Goal: Task Accomplishment & Management: Manage account settings

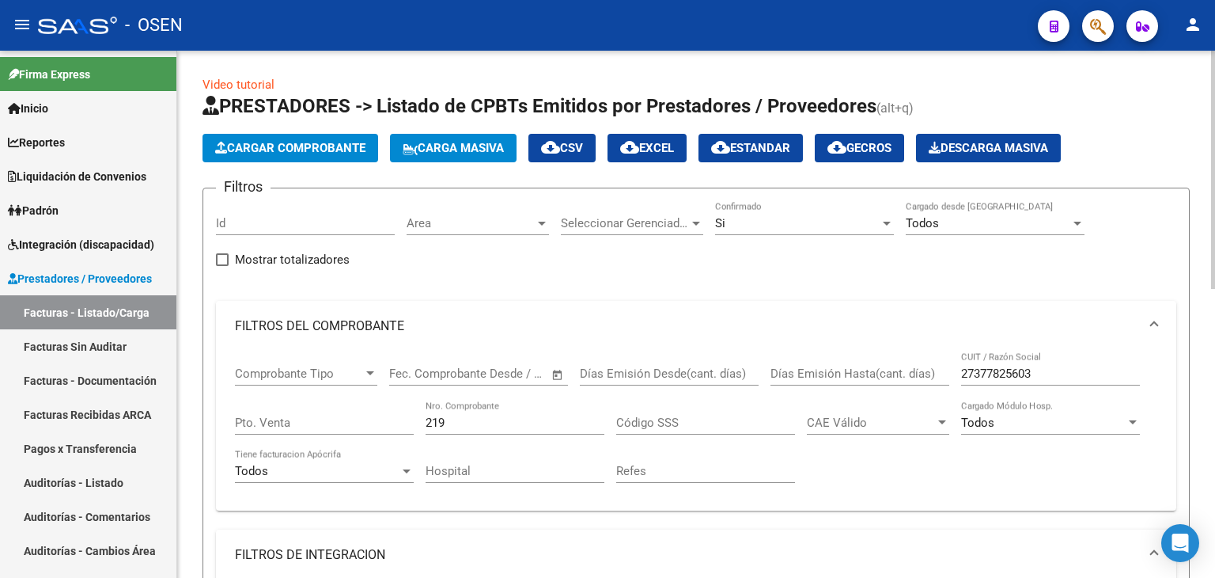
scroll to position [641, 0]
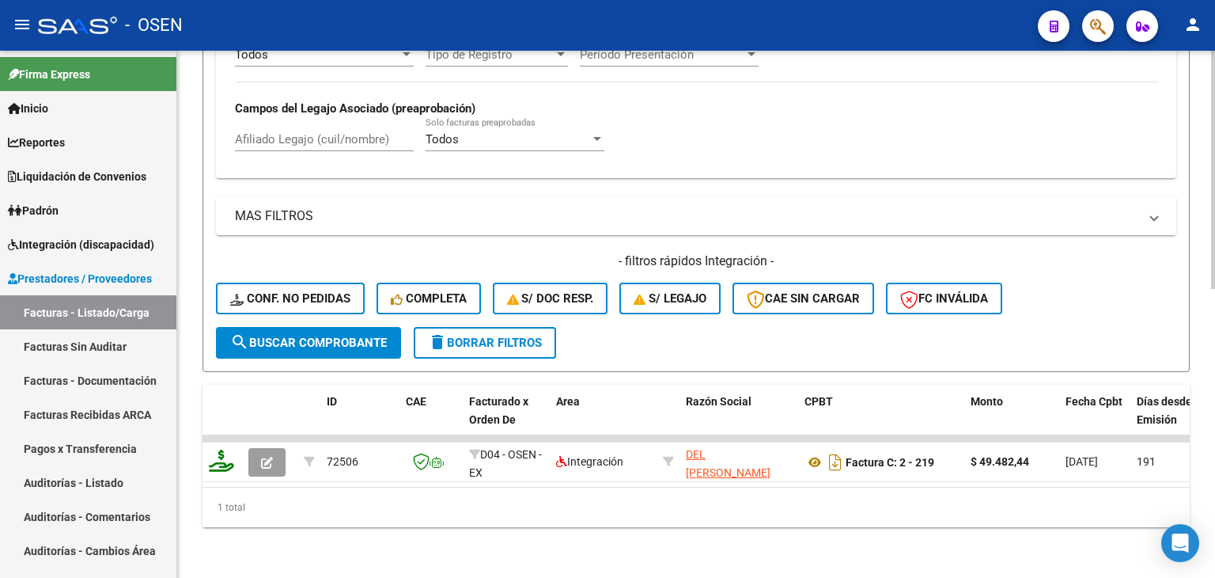
click at [550, 332] on button "delete Borrar Filtros" at bounding box center [485, 343] width 142 height 32
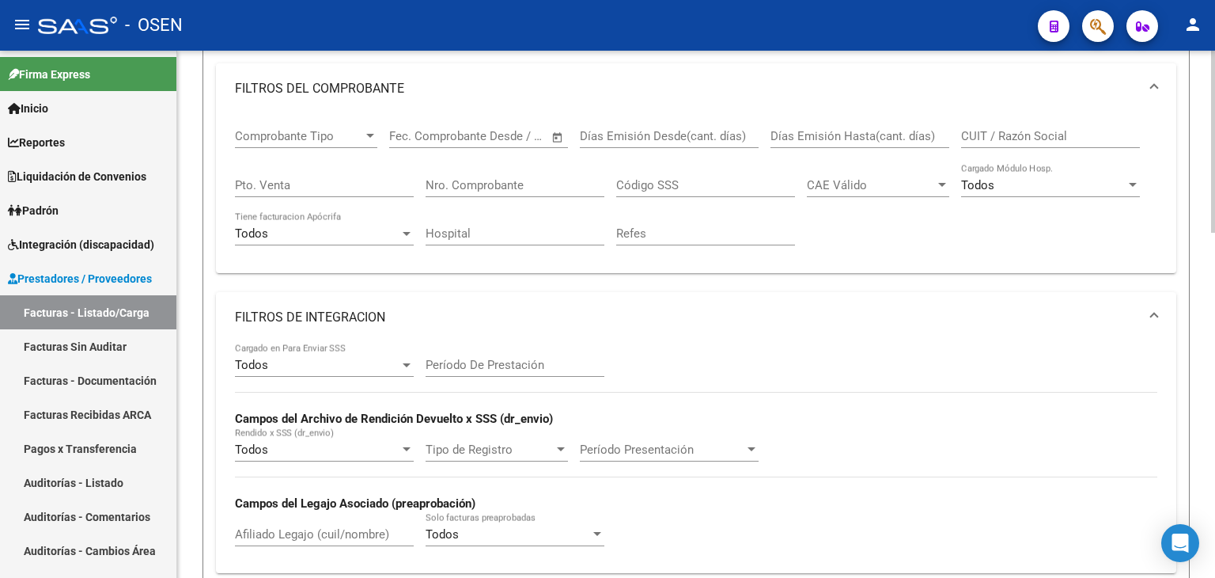
scroll to position [0, 0]
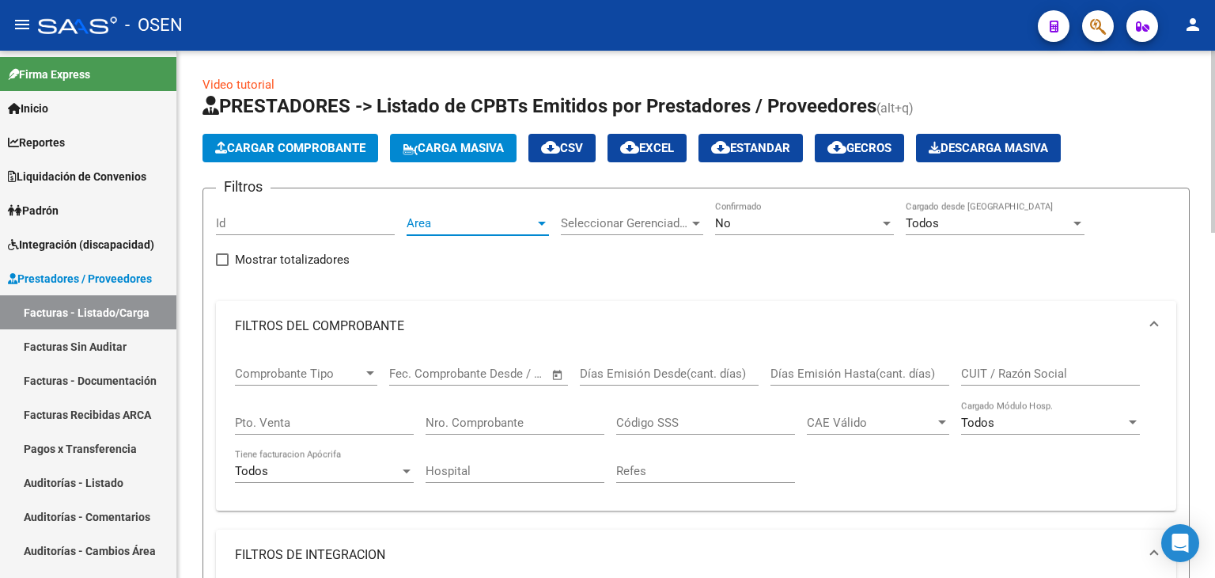
click at [480, 222] on span "Area" at bounding box center [471, 223] width 128 height 14
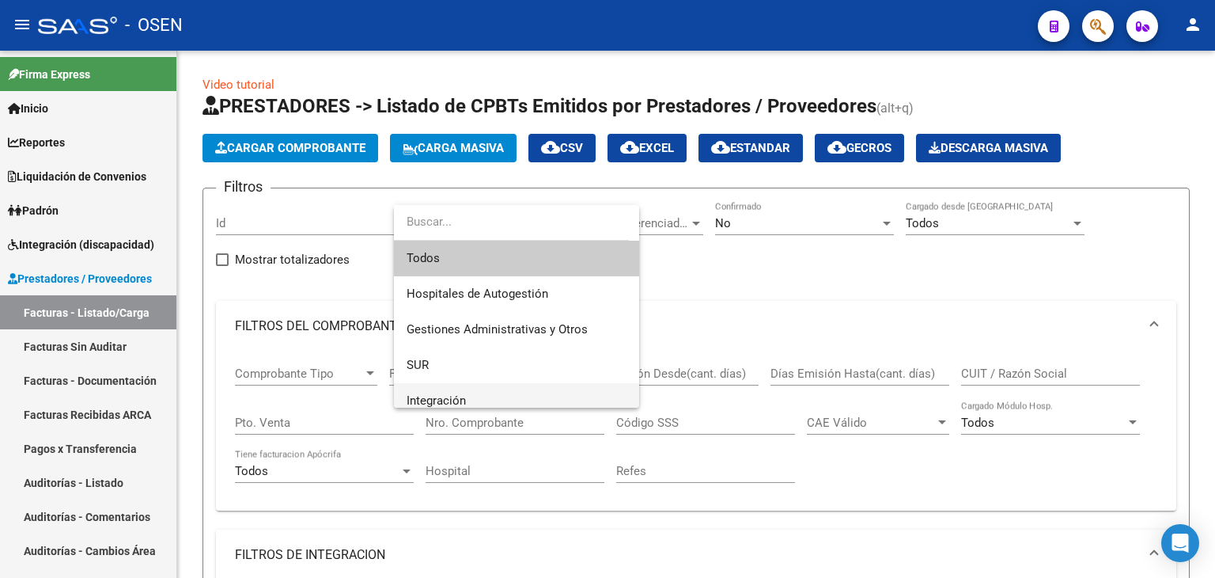
click at [479, 392] on span "Integración" at bounding box center [517, 401] width 220 height 36
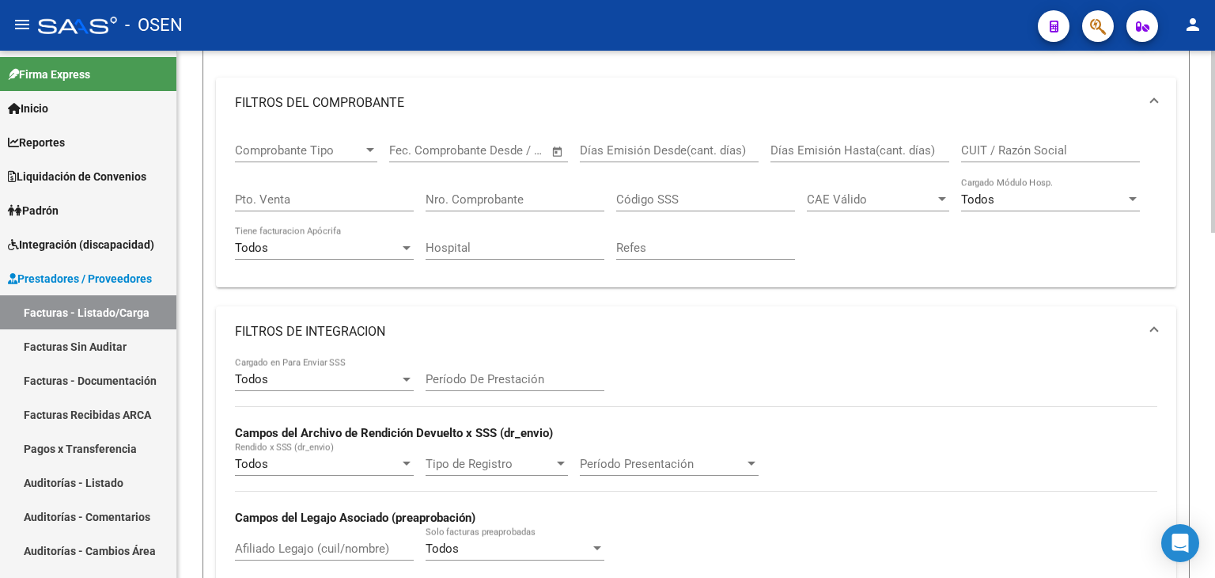
scroll to position [237, 0]
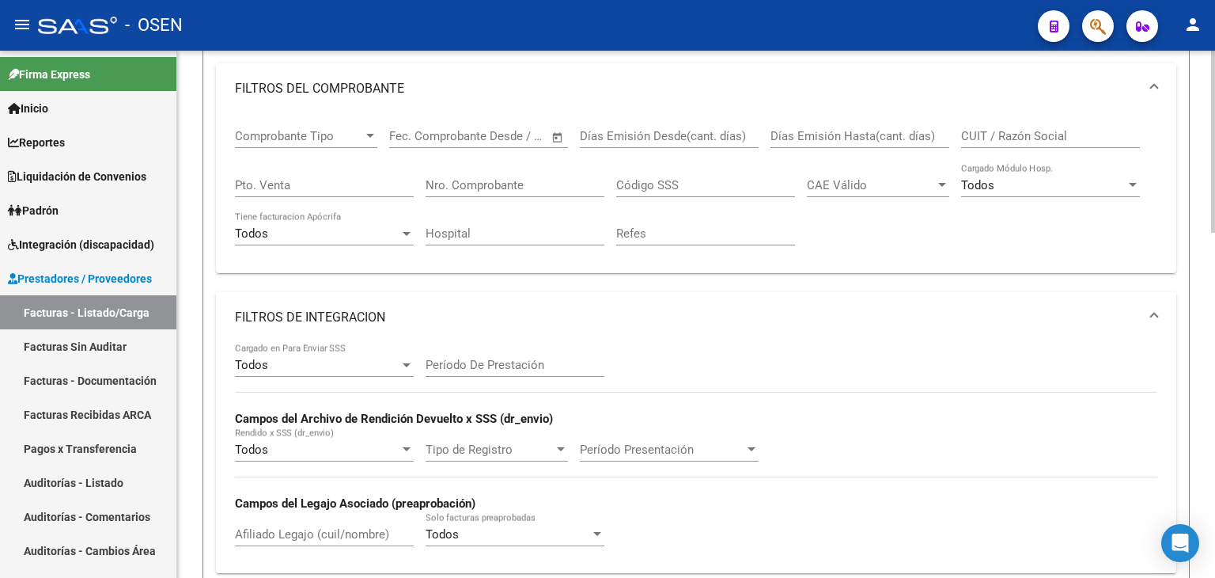
click at [361, 360] on div "Todos" at bounding box center [317, 365] width 165 height 14
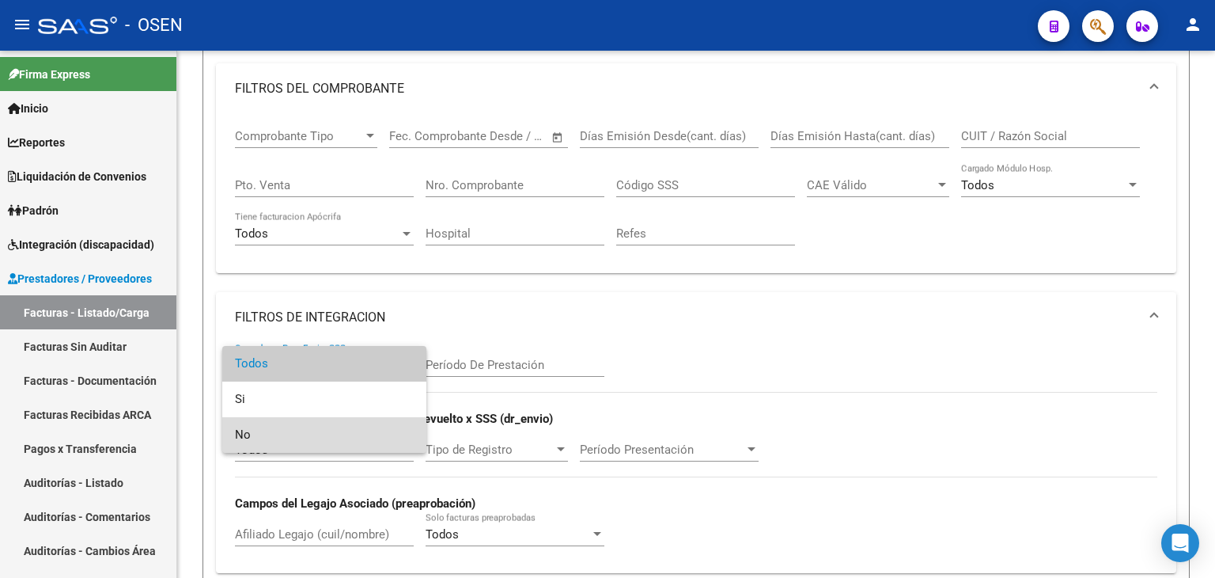
click at [364, 429] on span "No" at bounding box center [324, 435] width 179 height 36
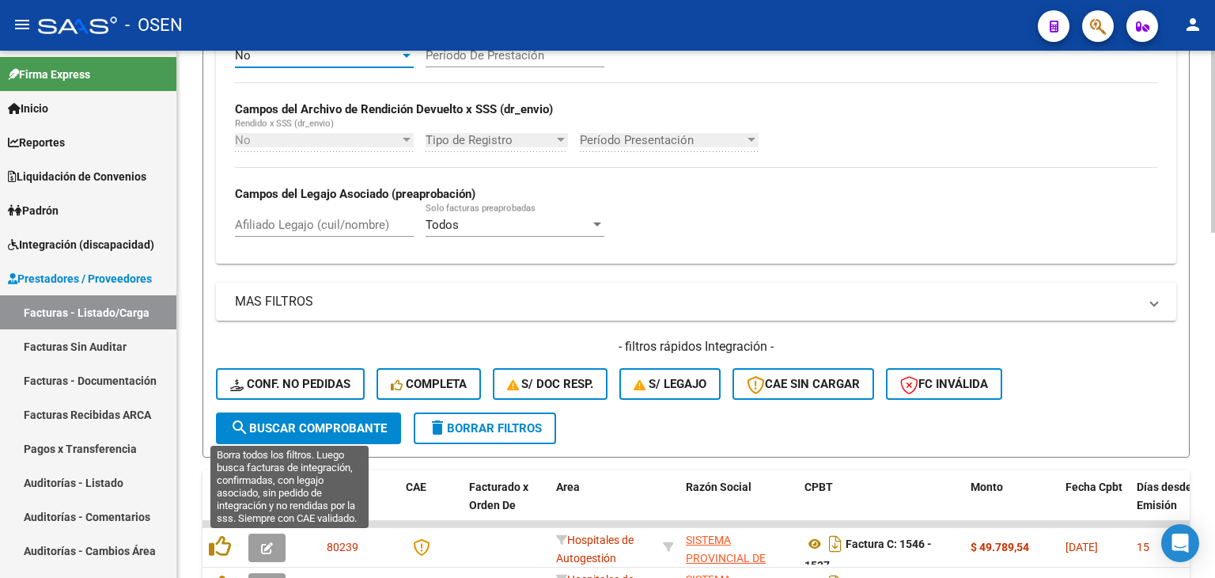
scroll to position [554, 0]
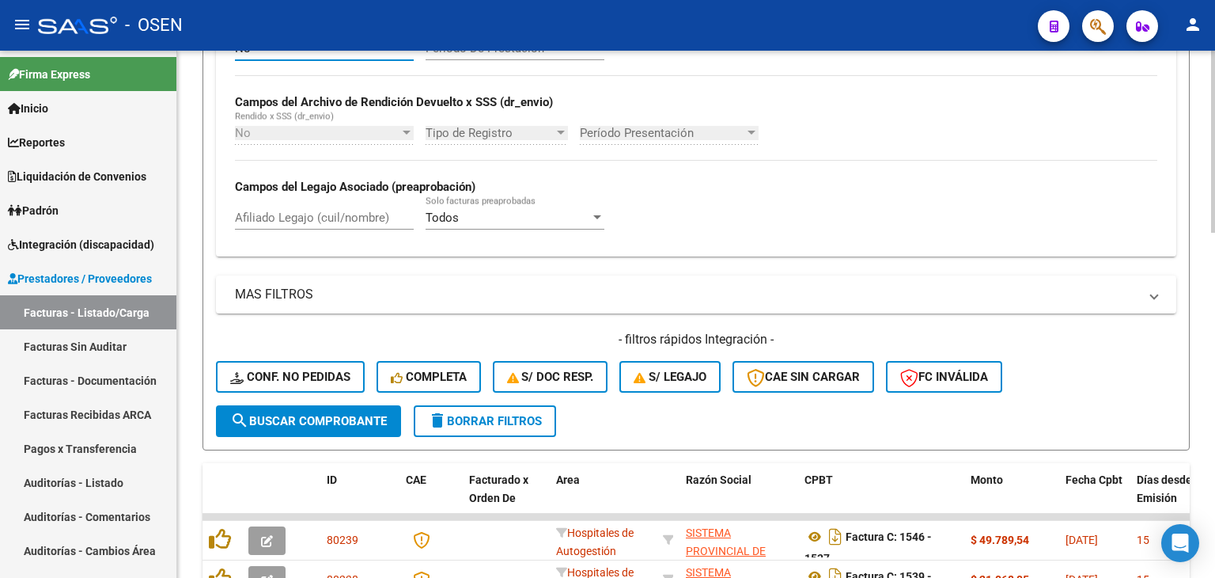
click at [348, 419] on span "search Buscar Comprobante" at bounding box center [308, 421] width 157 height 14
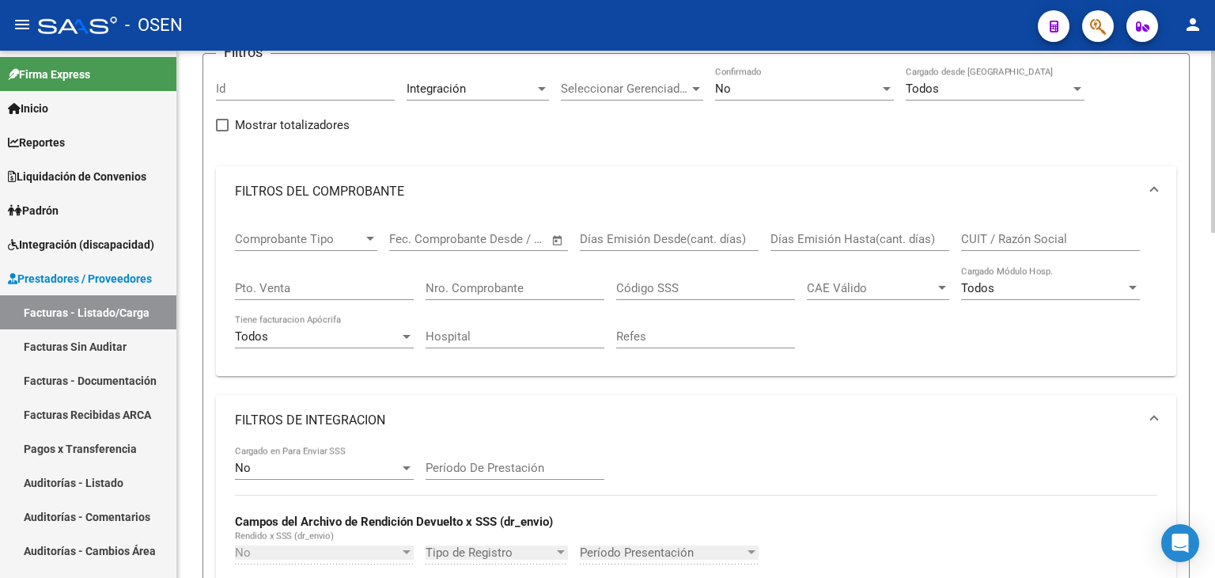
scroll to position [127, 0]
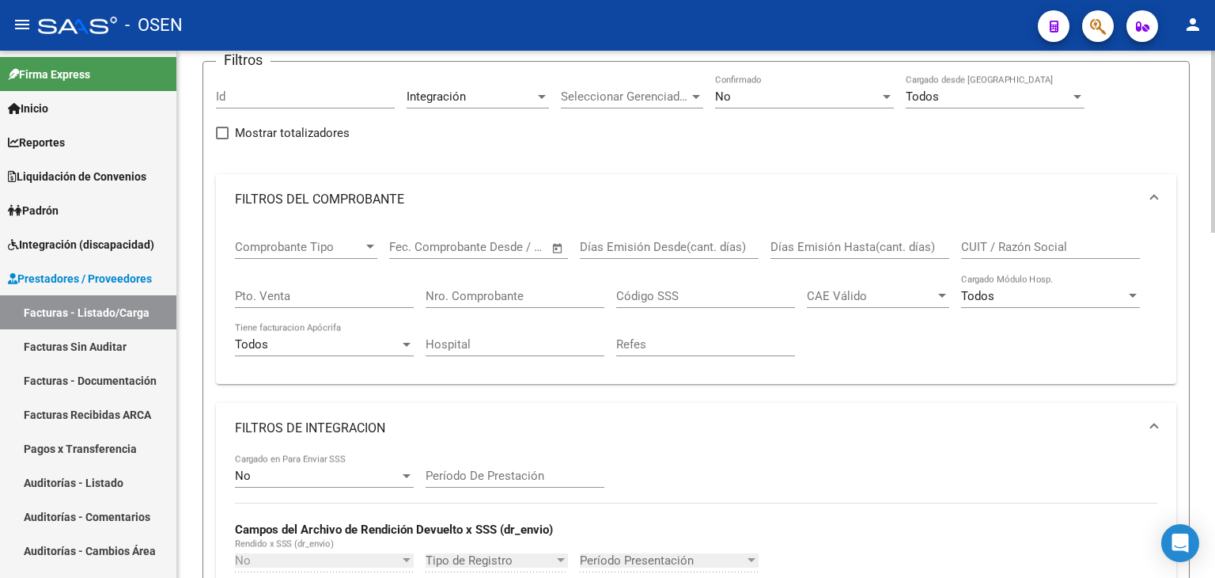
click at [749, 94] on div "No" at bounding box center [797, 96] width 165 height 14
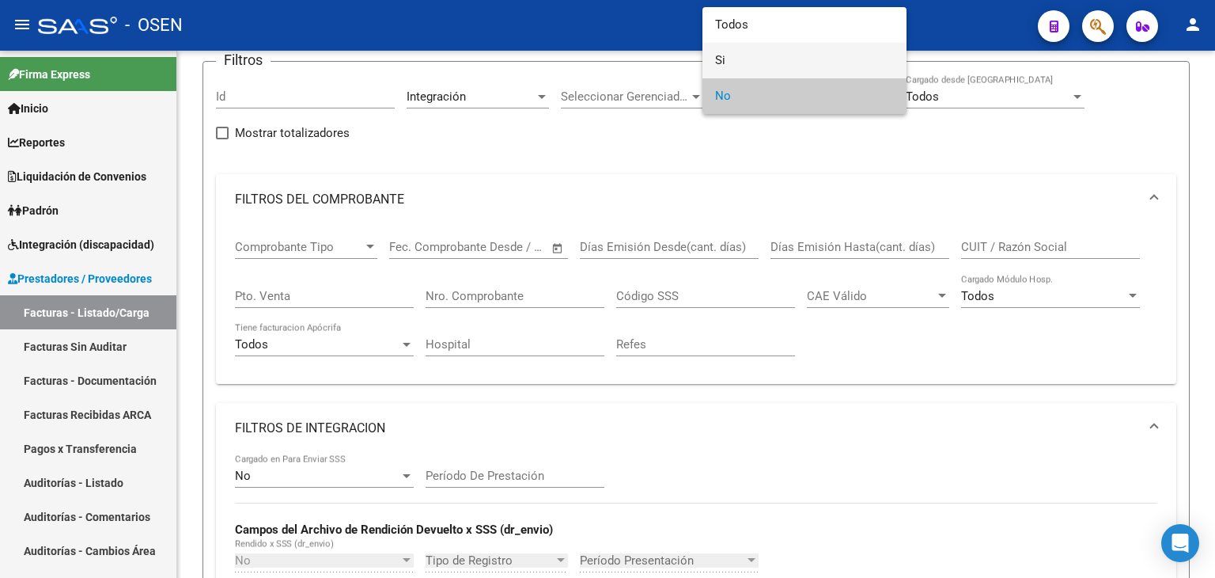
click at [750, 76] on span "Si" at bounding box center [804, 61] width 179 height 36
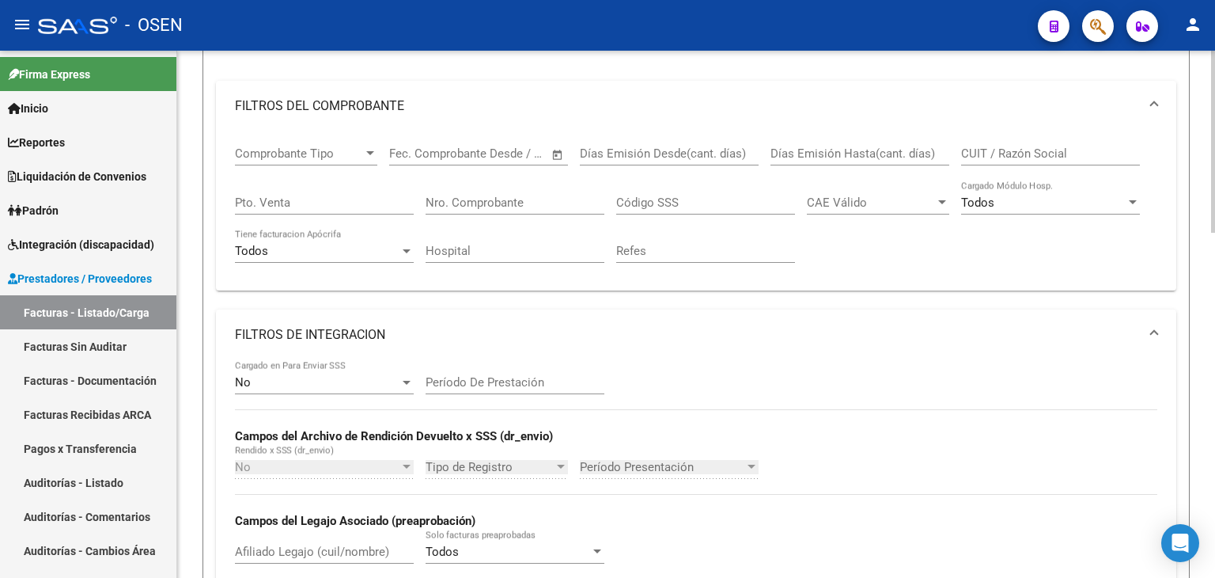
scroll to position [522, 0]
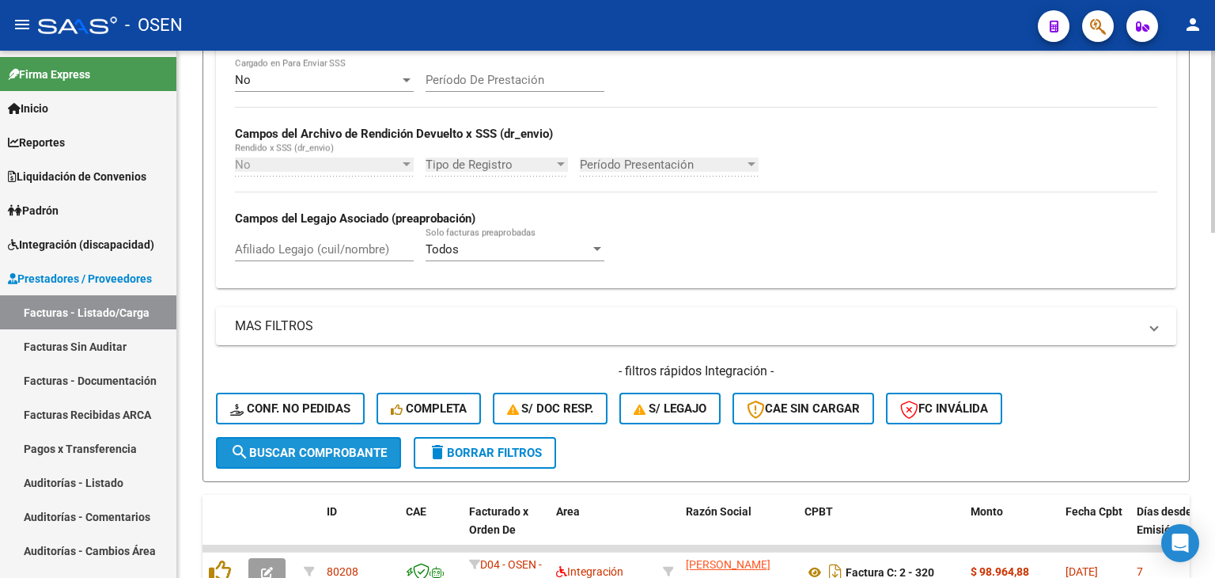
click at [365, 445] on span "search Buscar Comprobante" at bounding box center [308, 452] width 157 height 14
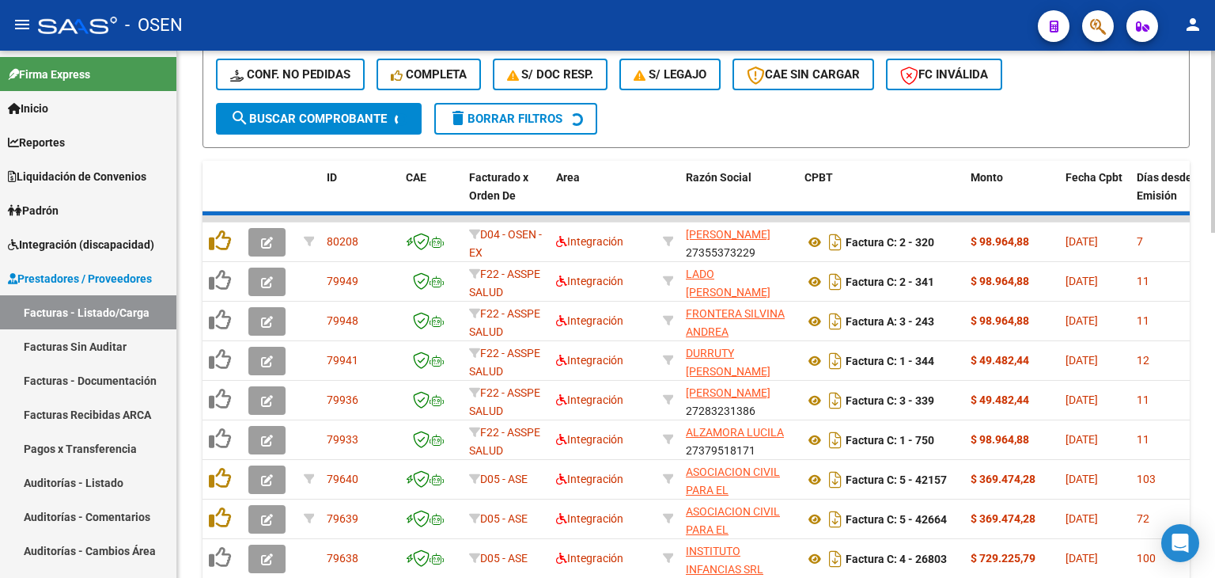
scroll to position [918, 0]
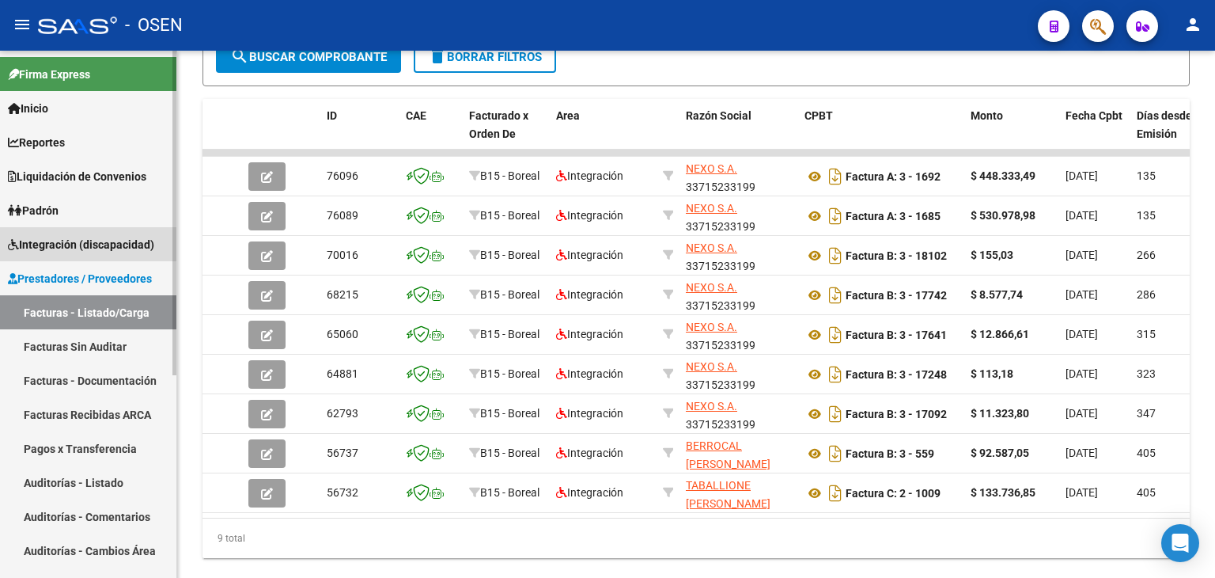
click at [60, 237] on span "Integración (discapacidad)" at bounding box center [81, 244] width 146 height 17
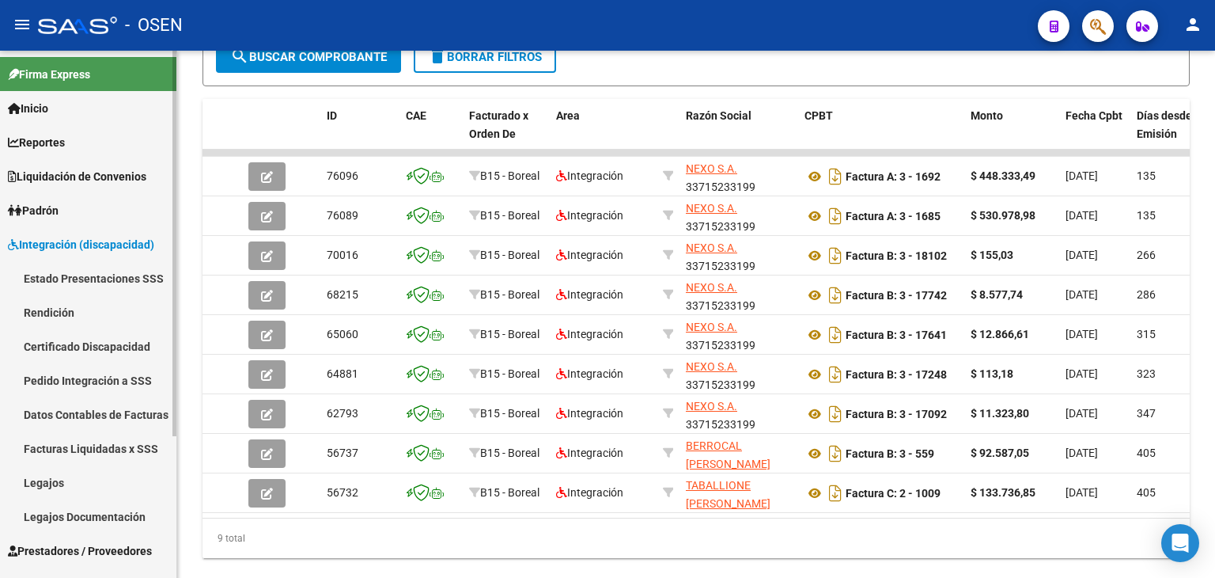
click at [74, 381] on link "Pedido Integración a SSS" at bounding box center [88, 380] width 176 height 34
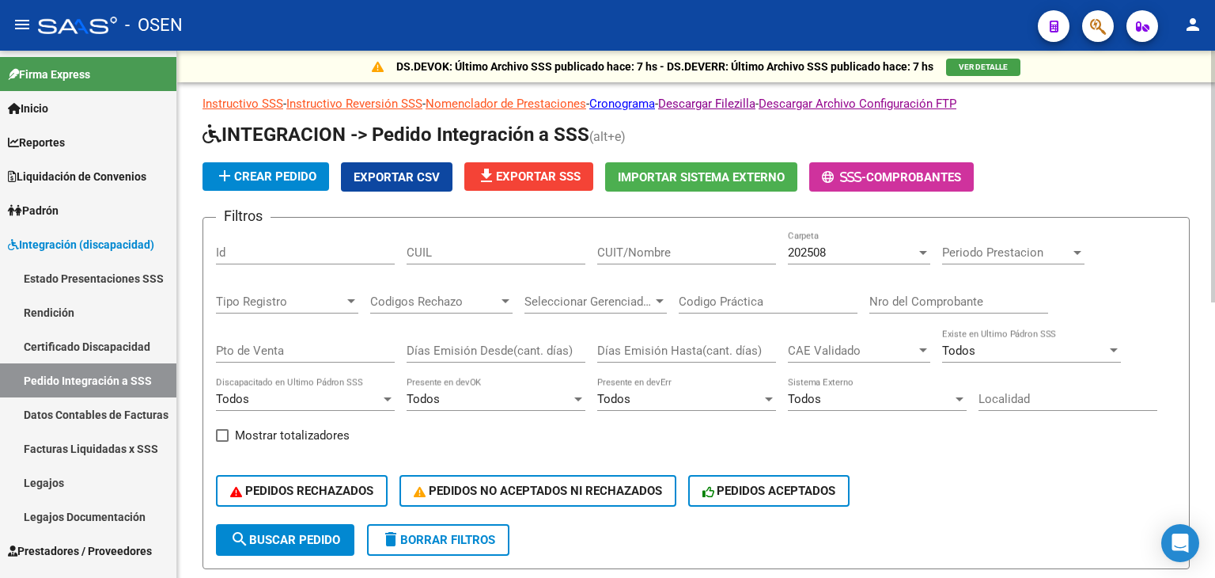
click at [844, 252] on div "202508" at bounding box center [852, 252] width 128 height 14
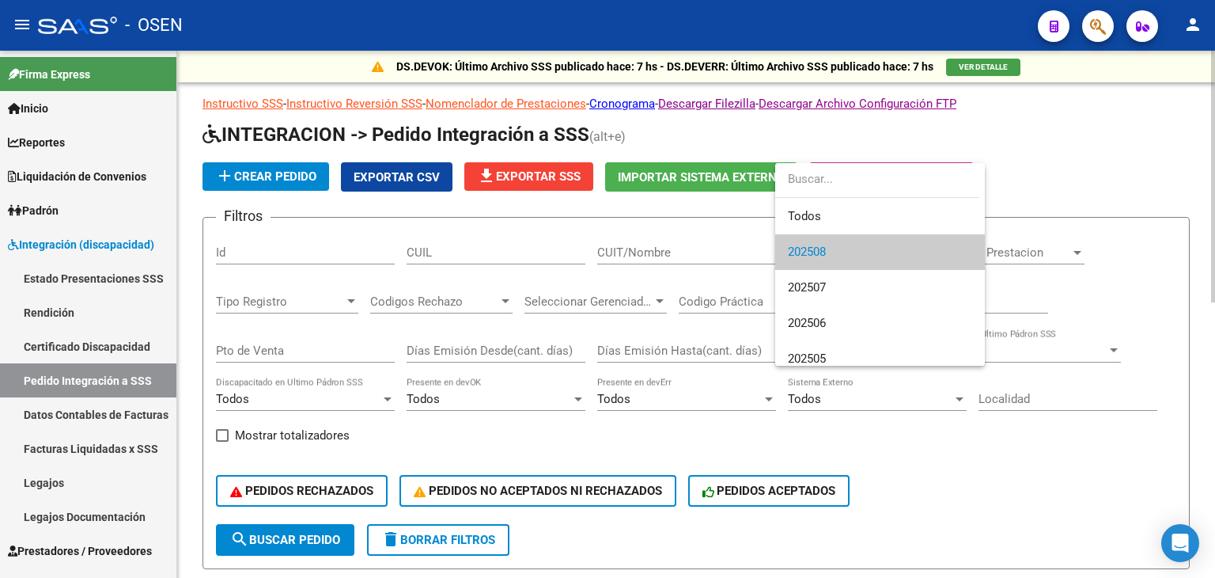
click at [844, 252] on span "202508" at bounding box center [880, 252] width 184 height 36
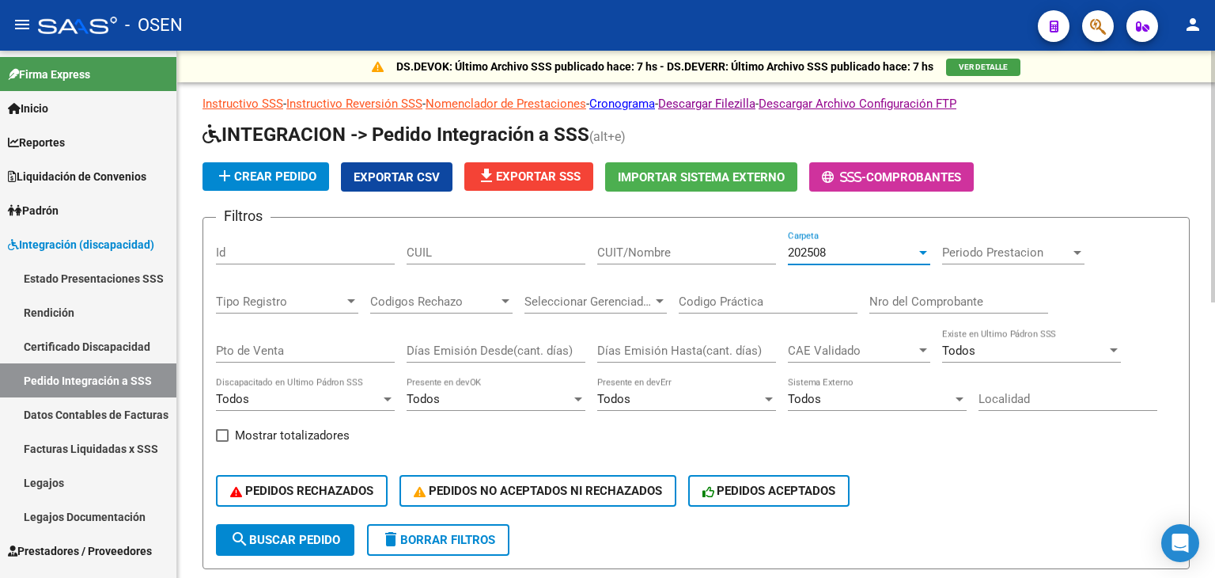
click at [286, 533] on span "search Buscar Pedido" at bounding box center [285, 539] width 110 height 14
click at [525, 172] on span "file_download Exportar SSS" at bounding box center [529, 176] width 104 height 14
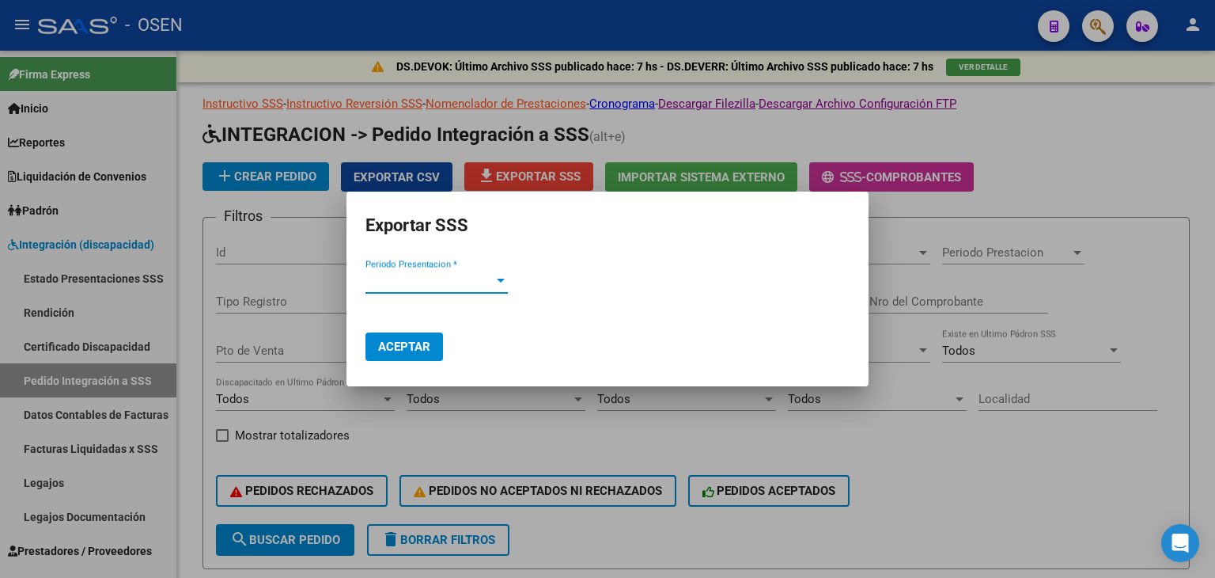
click at [432, 279] on span "Periodo Presentacion *" at bounding box center [430, 281] width 128 height 14
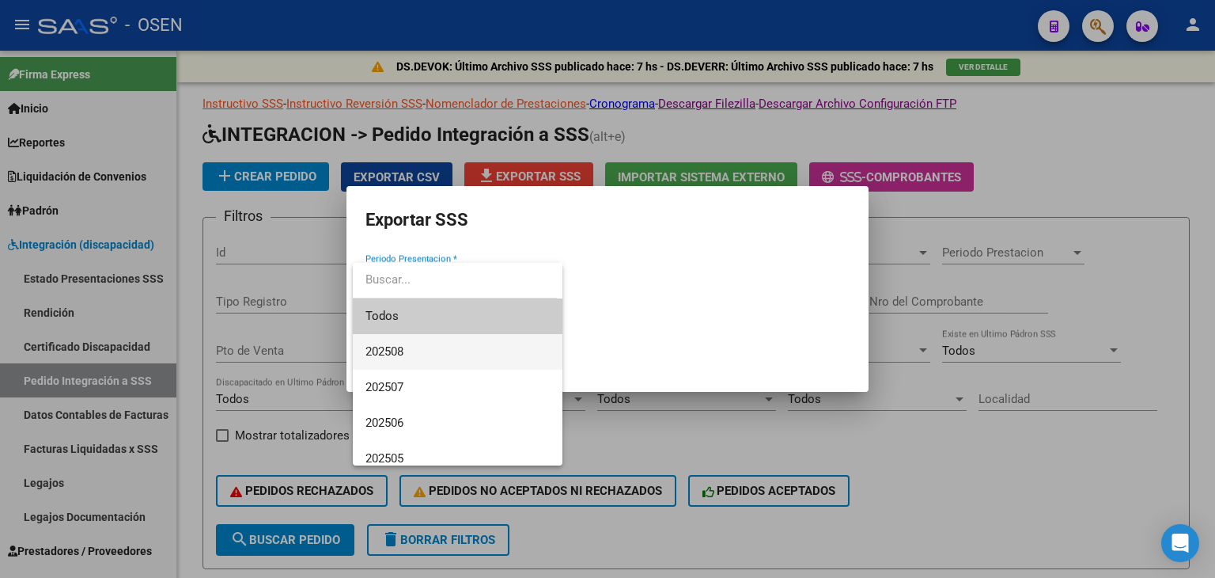
click at [445, 362] on span "202508" at bounding box center [458, 352] width 184 height 36
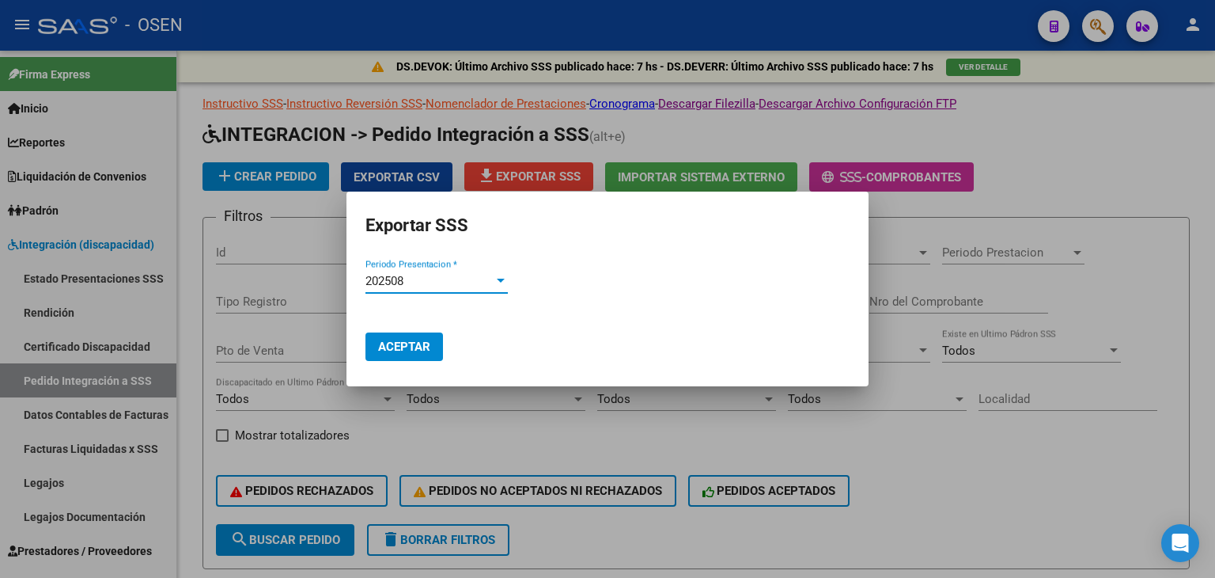
click at [396, 343] on span "Aceptar" at bounding box center [404, 346] width 52 height 14
click at [403, 347] on span "Aceptar" at bounding box center [404, 346] width 52 height 14
click at [55, 369] on div at bounding box center [607, 289] width 1215 height 578
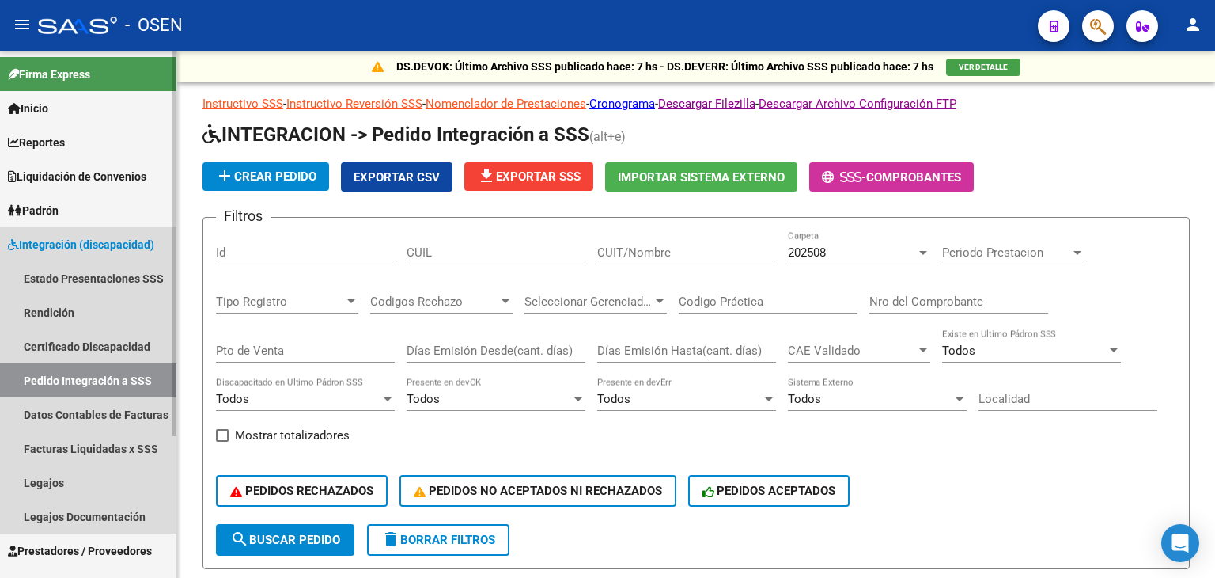
click at [60, 379] on link "Pedido Integración a SSS" at bounding box center [88, 380] width 176 height 34
drag, startPoint x: 66, startPoint y: 472, endPoint x: 82, endPoint y: 469, distance: 16.0
click at [67, 472] on link "Legajos" at bounding box center [88, 482] width 176 height 34
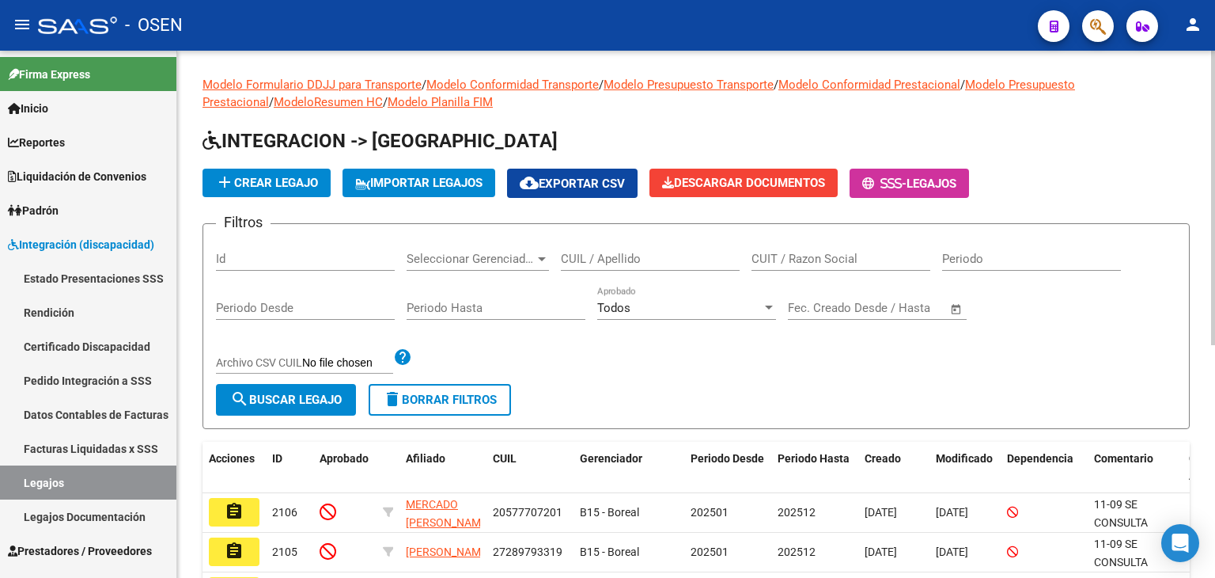
click at [678, 260] on input "CUIL / Apellido" at bounding box center [650, 259] width 179 height 14
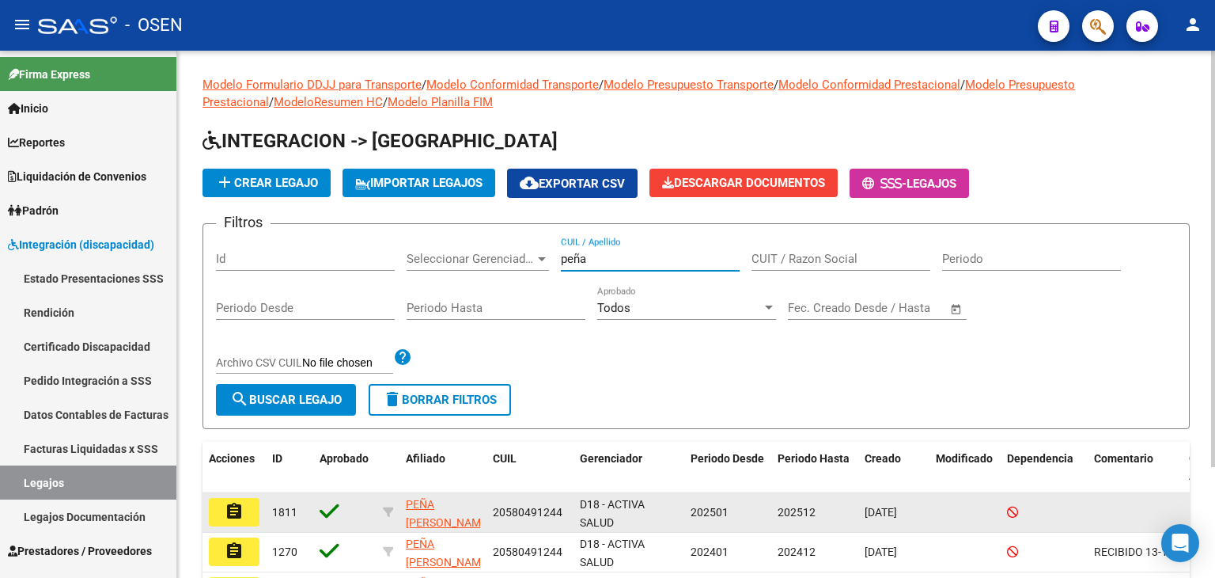
type input "peña"
click at [235, 515] on mat-icon "assignment" at bounding box center [234, 511] width 19 height 19
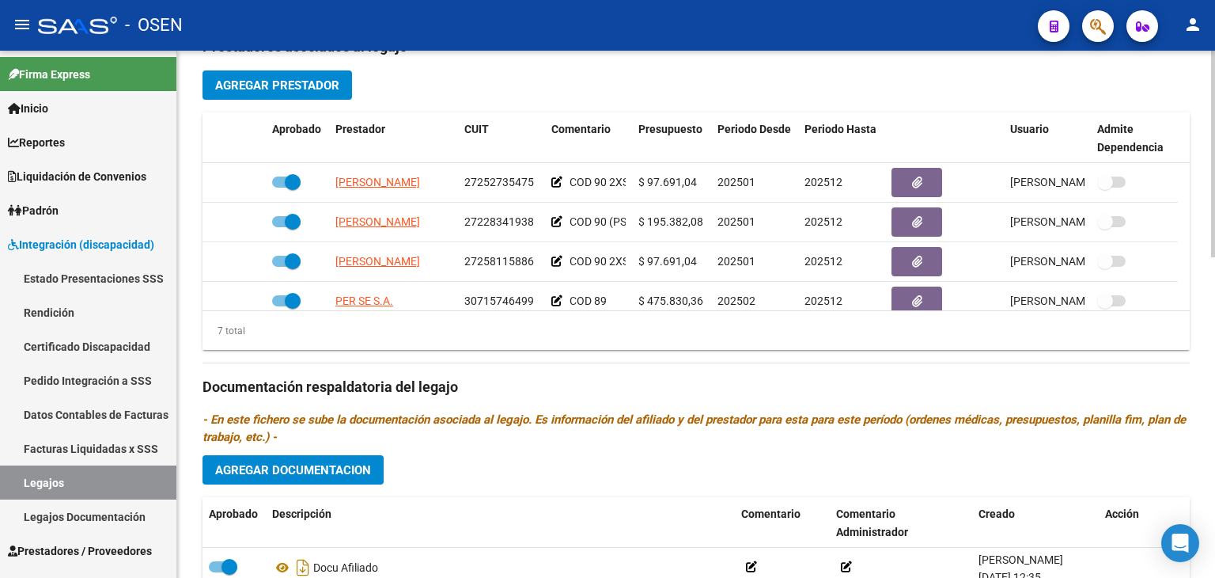
scroll to position [633, 0]
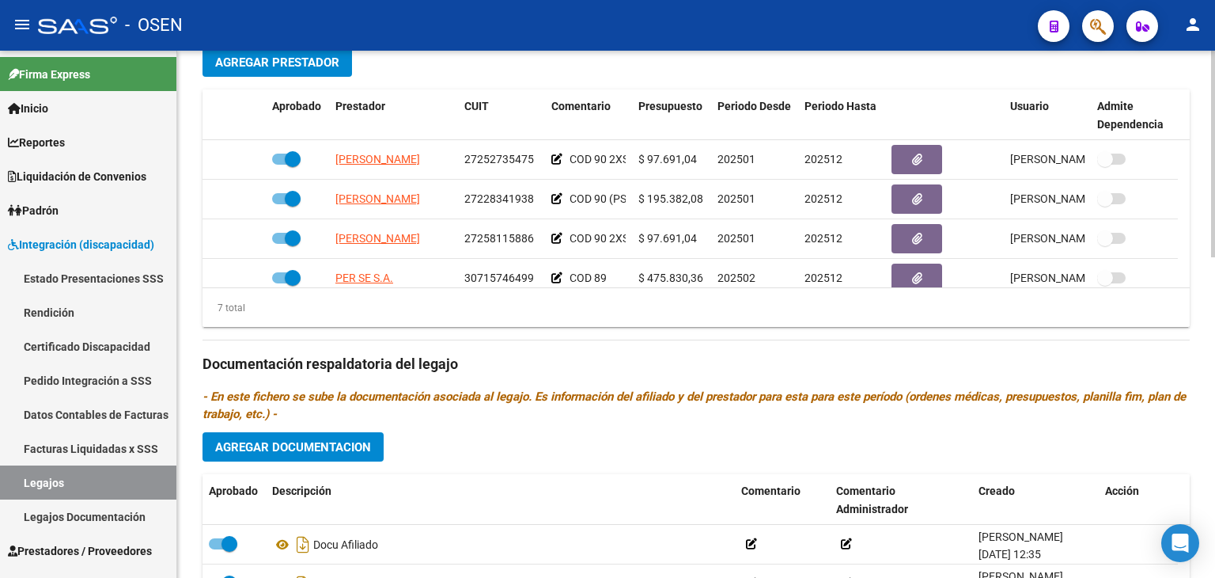
click at [362, 435] on button "Agregar Documentacion" at bounding box center [293, 446] width 181 height 29
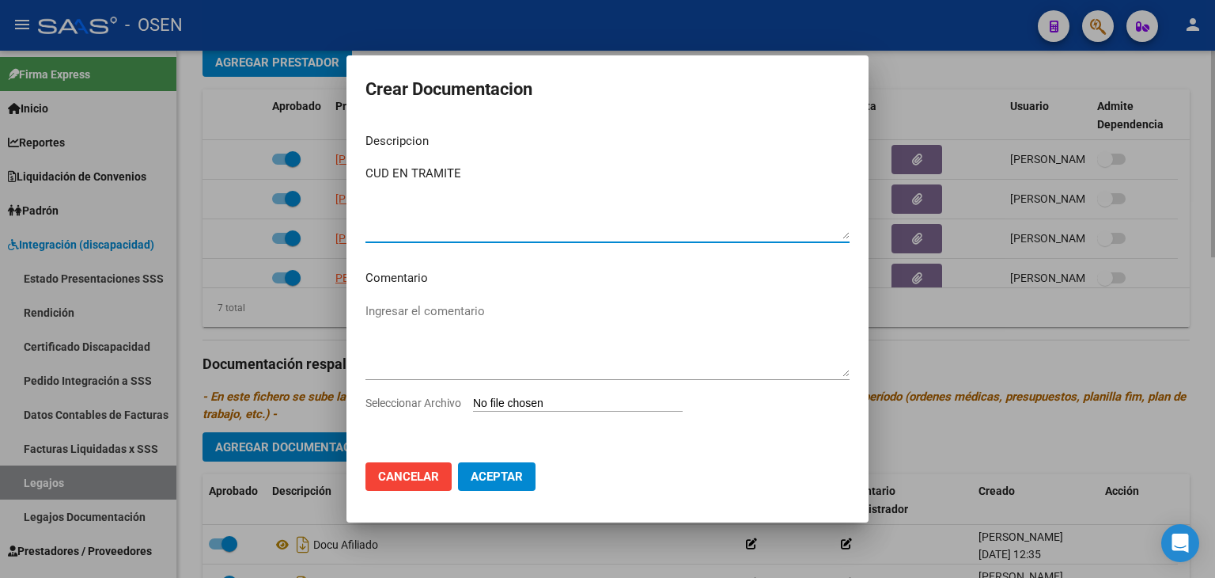
type textarea "CUD EN TRAMITE"
click at [473, 396] on input "Seleccionar Archivo" at bounding box center [578, 403] width 210 height 15
type input "C:\fakepath\unnamed (4).jpg"
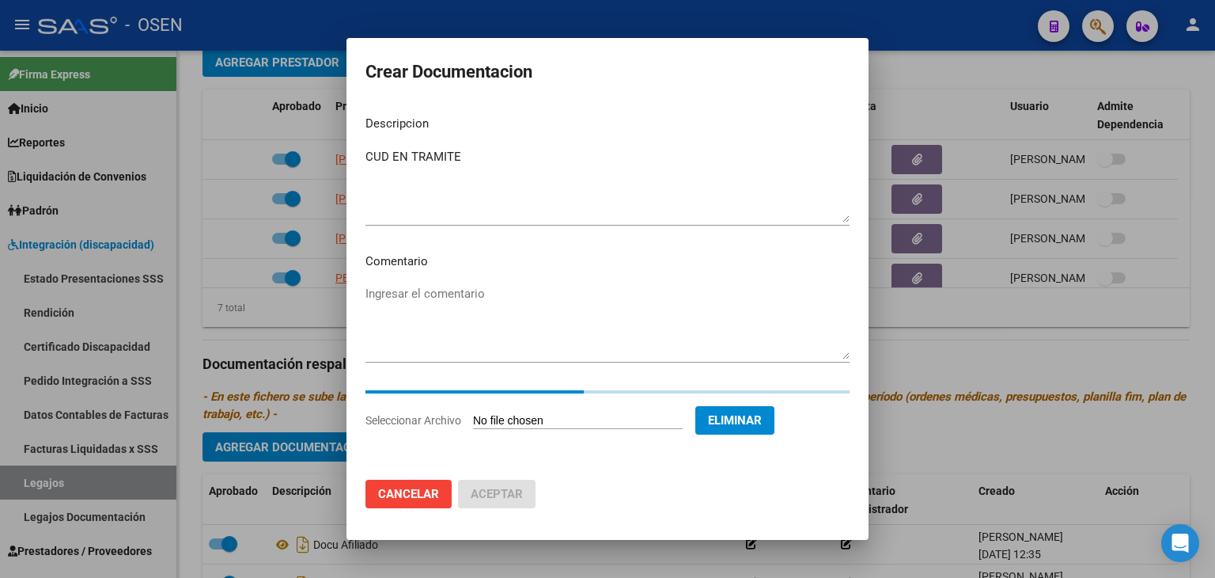
click at [420, 288] on textarea "Ingresar el comentario" at bounding box center [608, 322] width 484 height 74
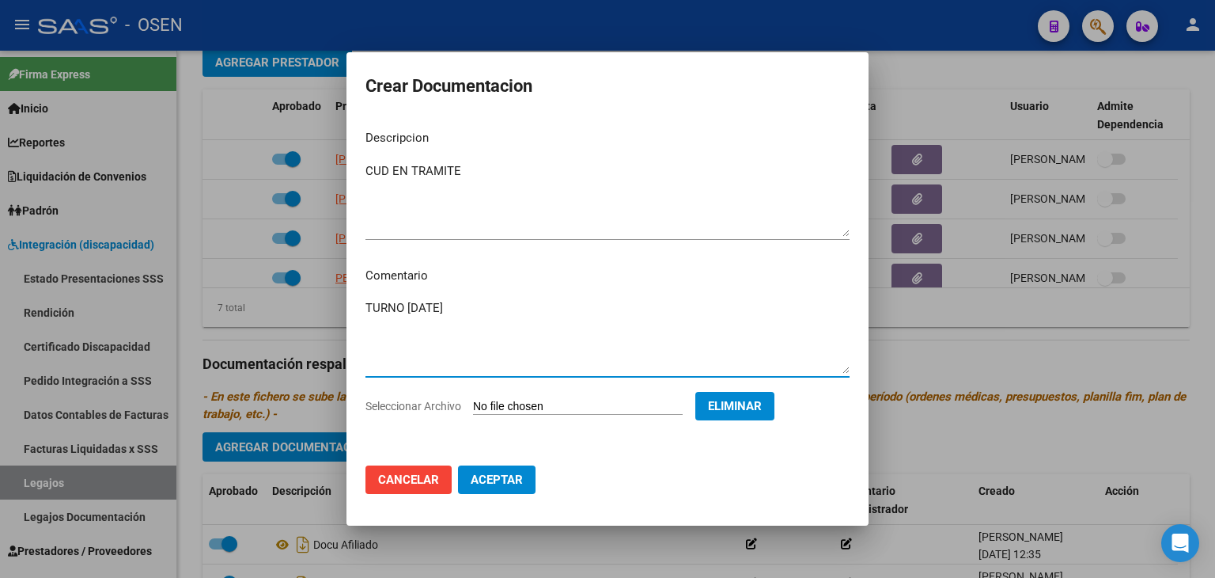
type textarea "TURNO [DATE]"
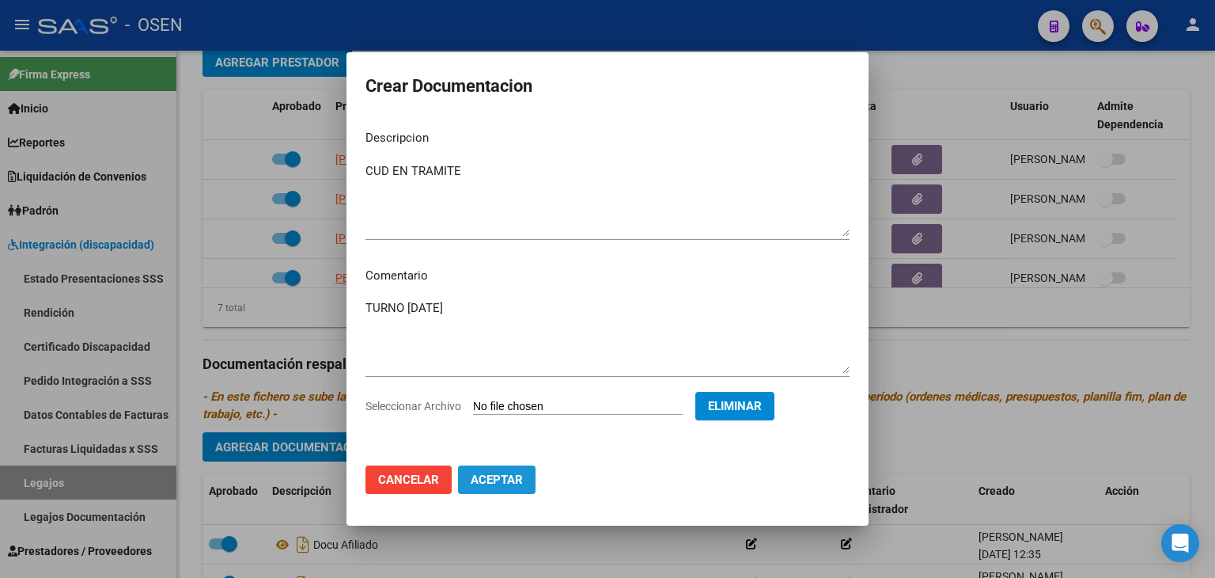
click at [513, 476] on span "Aceptar" at bounding box center [497, 479] width 52 height 14
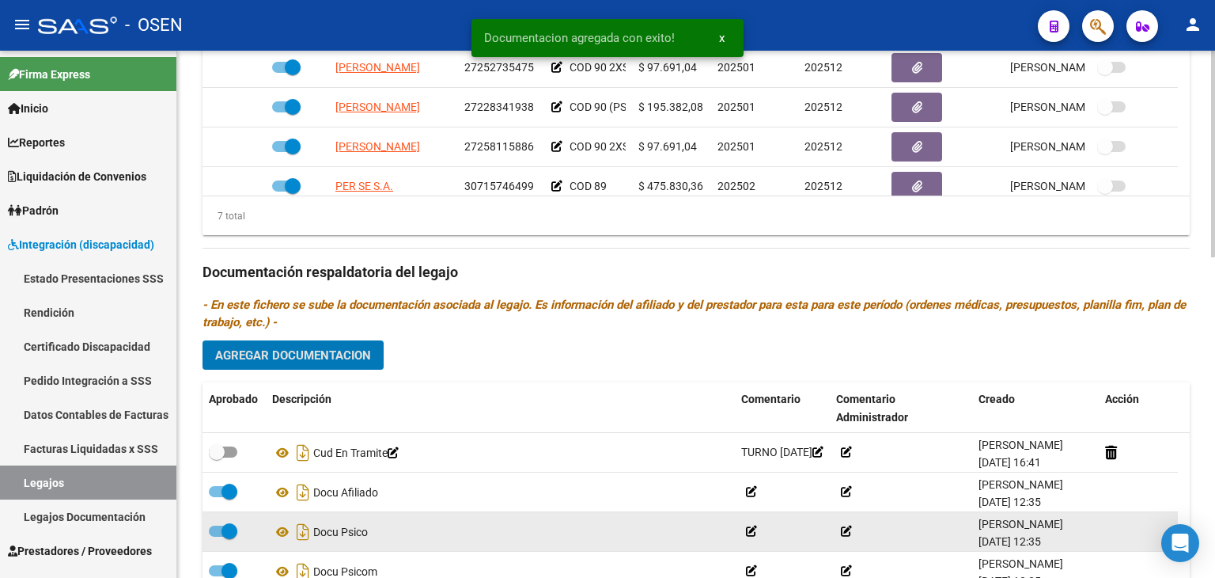
scroll to position [817, 0]
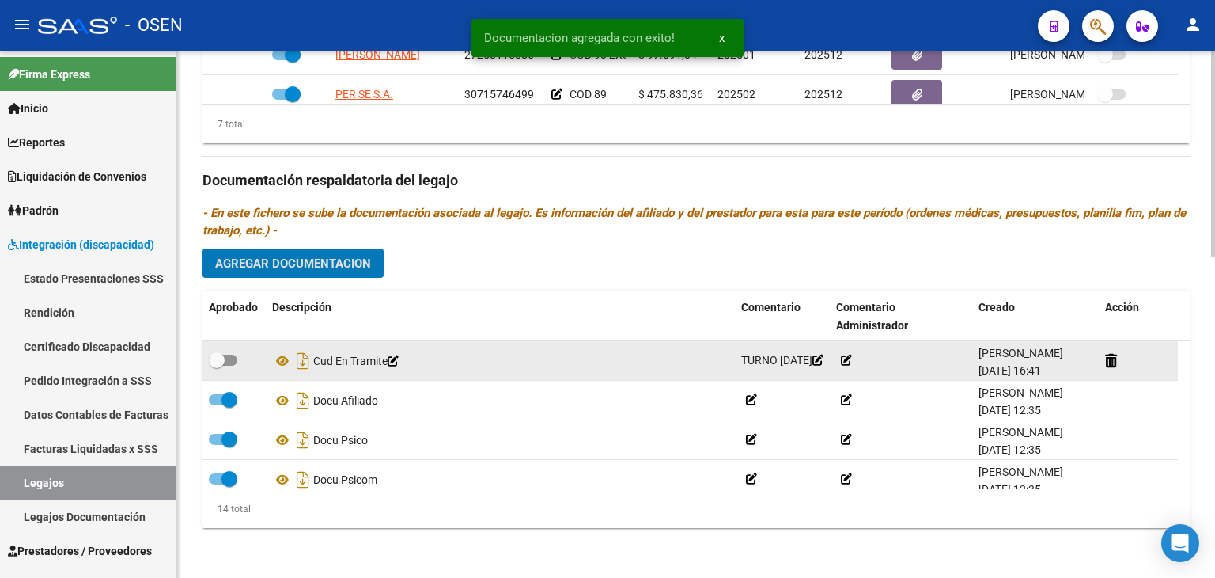
click at [232, 361] on span at bounding box center [223, 359] width 28 height 11
click at [217, 366] on input "checkbox" at bounding box center [216, 366] width 1 height 1
checkbox input "true"
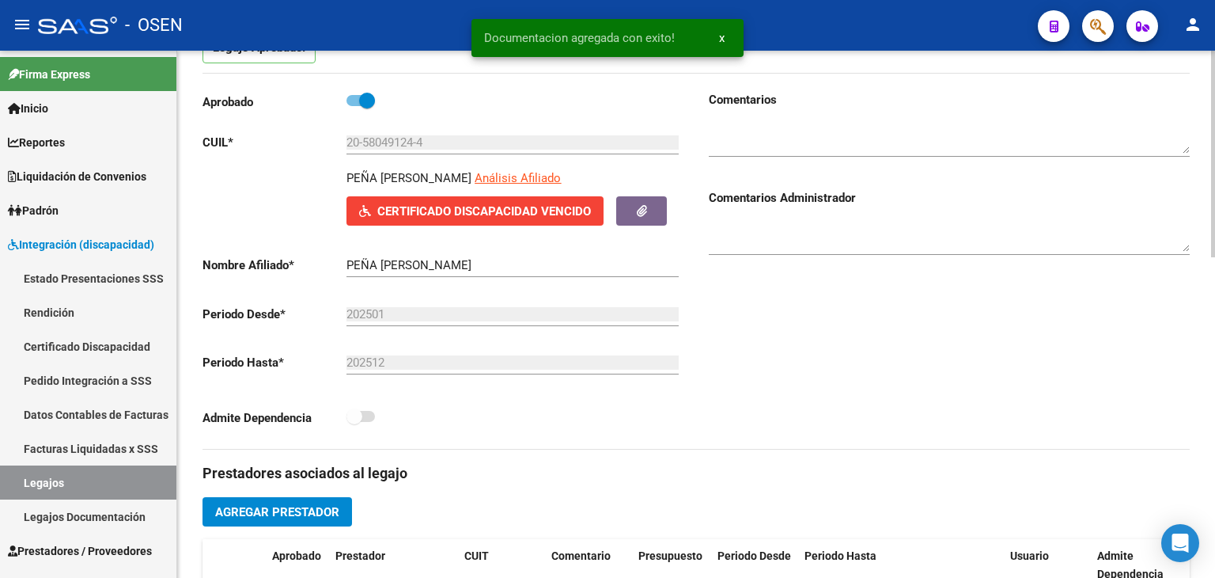
scroll to position [0, 0]
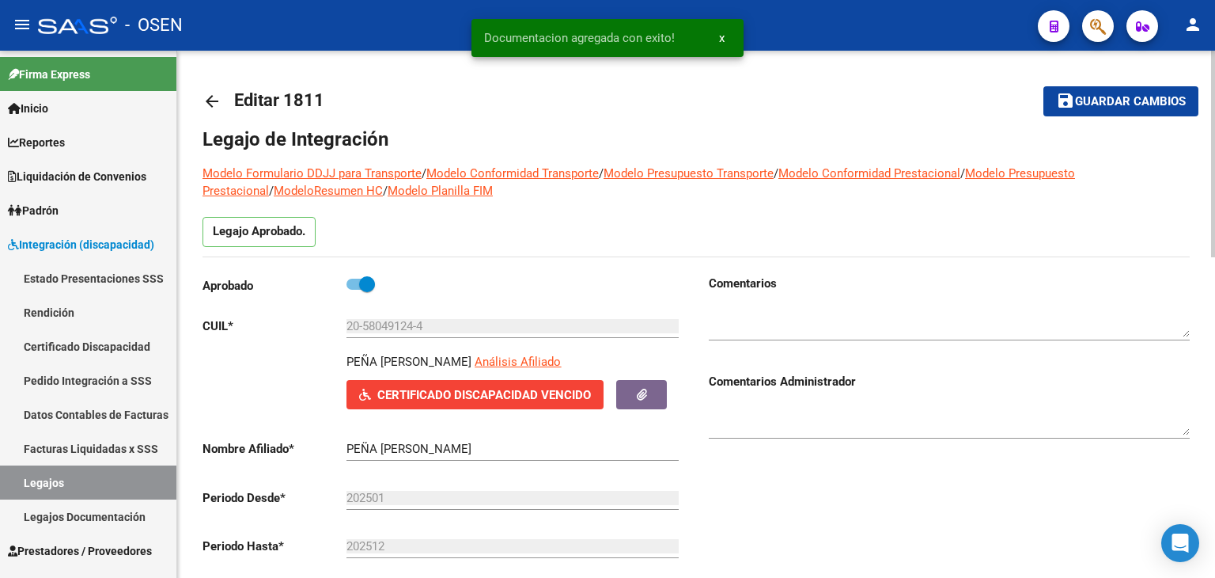
click at [752, 307] on textarea at bounding box center [949, 321] width 481 height 32
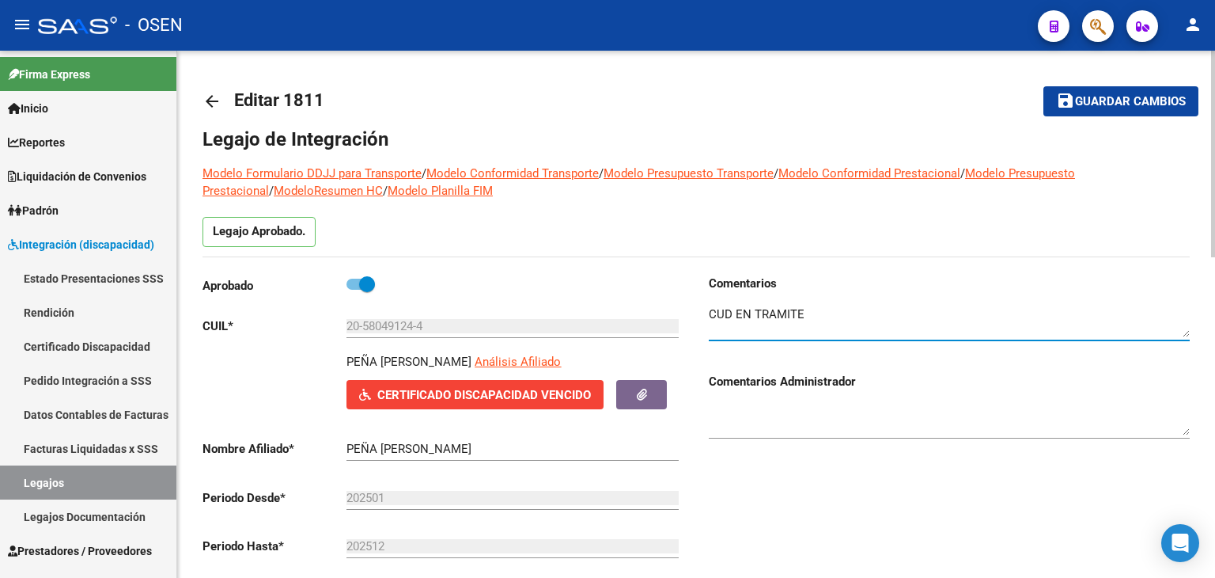
type textarea "CUD EN TRAMITE"
click at [1108, 106] on span "Guardar cambios" at bounding box center [1130, 102] width 111 height 14
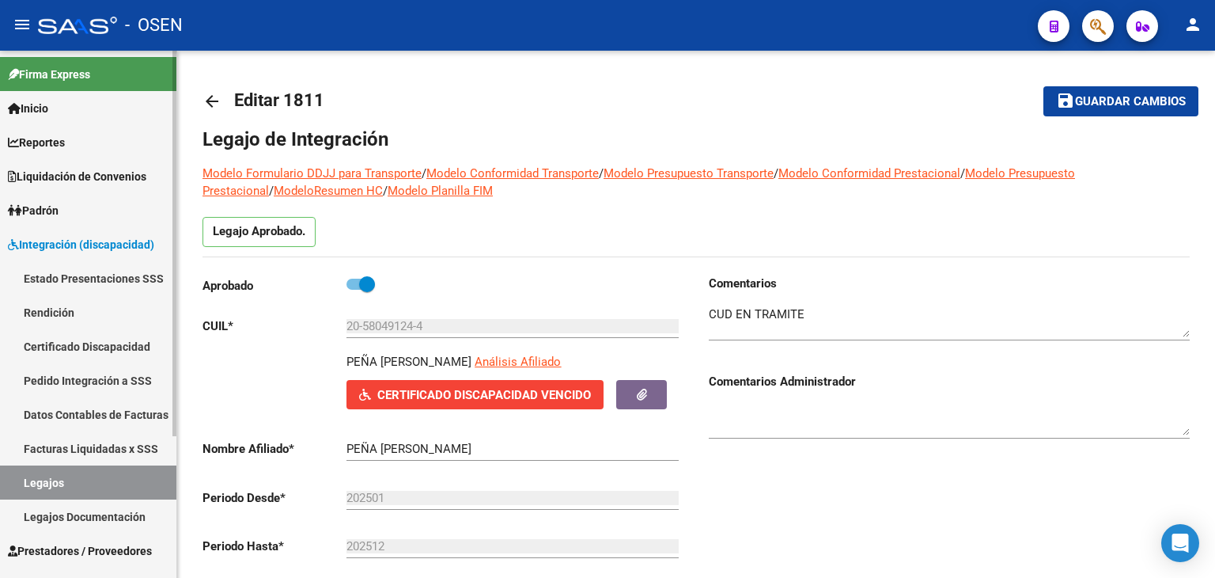
click at [83, 245] on span "Integración (discapacidad)" at bounding box center [81, 244] width 146 height 17
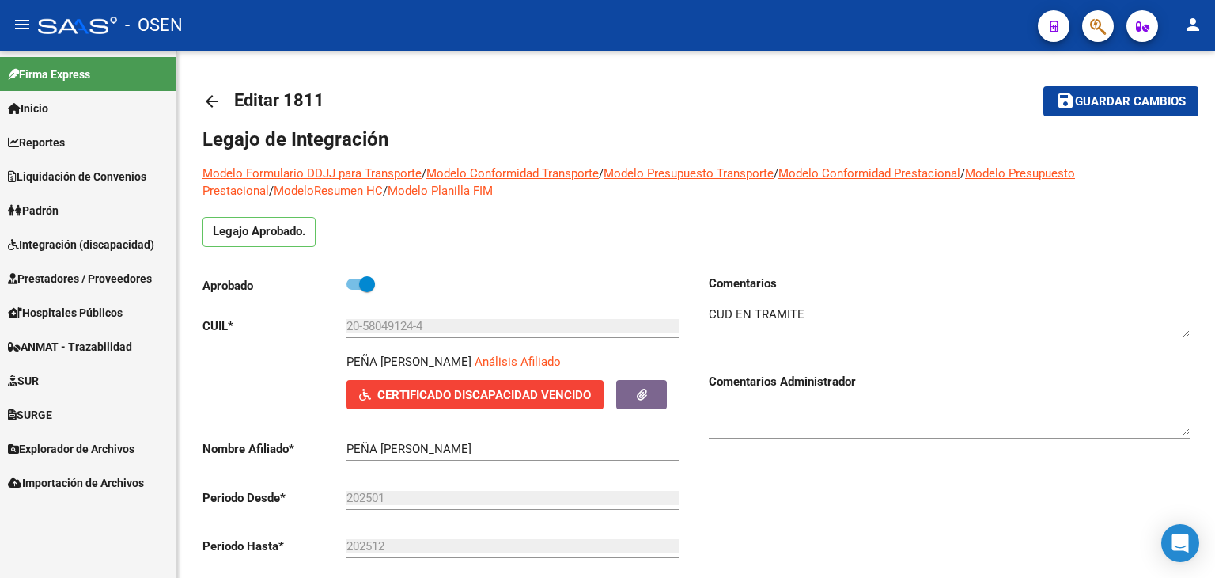
click at [54, 392] on link "SUR" at bounding box center [88, 380] width 176 height 34
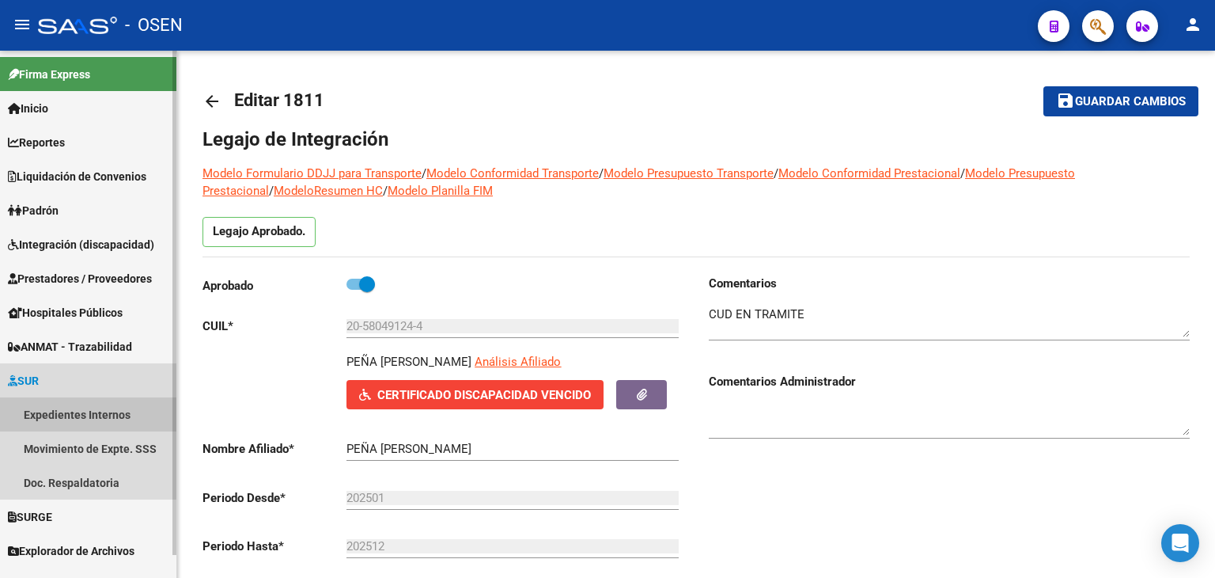
click at [59, 408] on link "Expedientes Internos" at bounding box center [88, 414] width 176 height 34
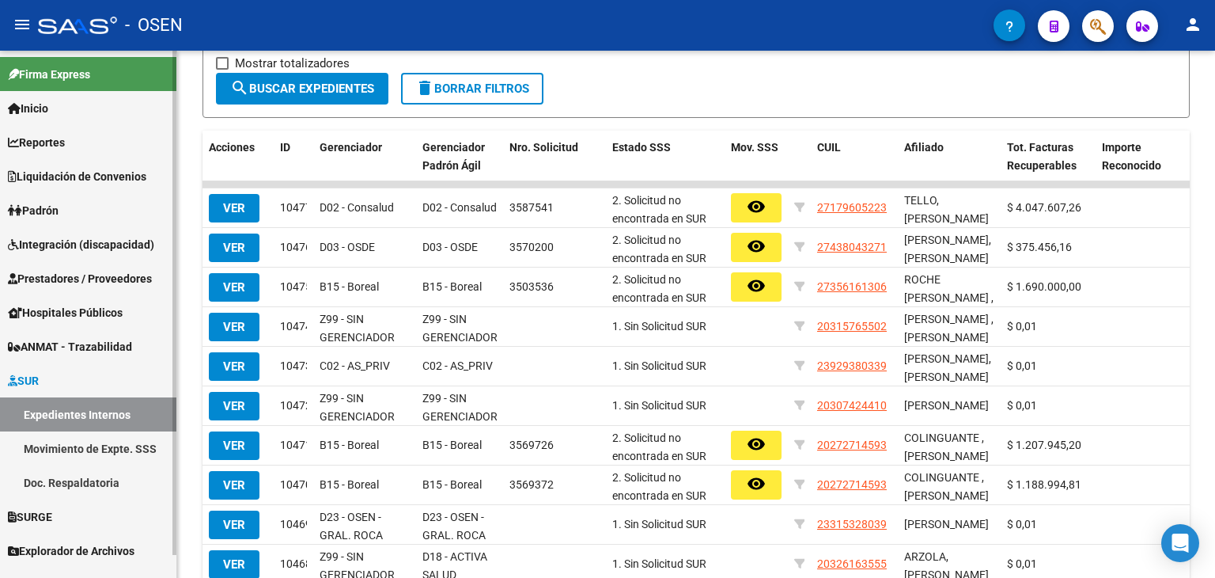
scroll to position [24, 0]
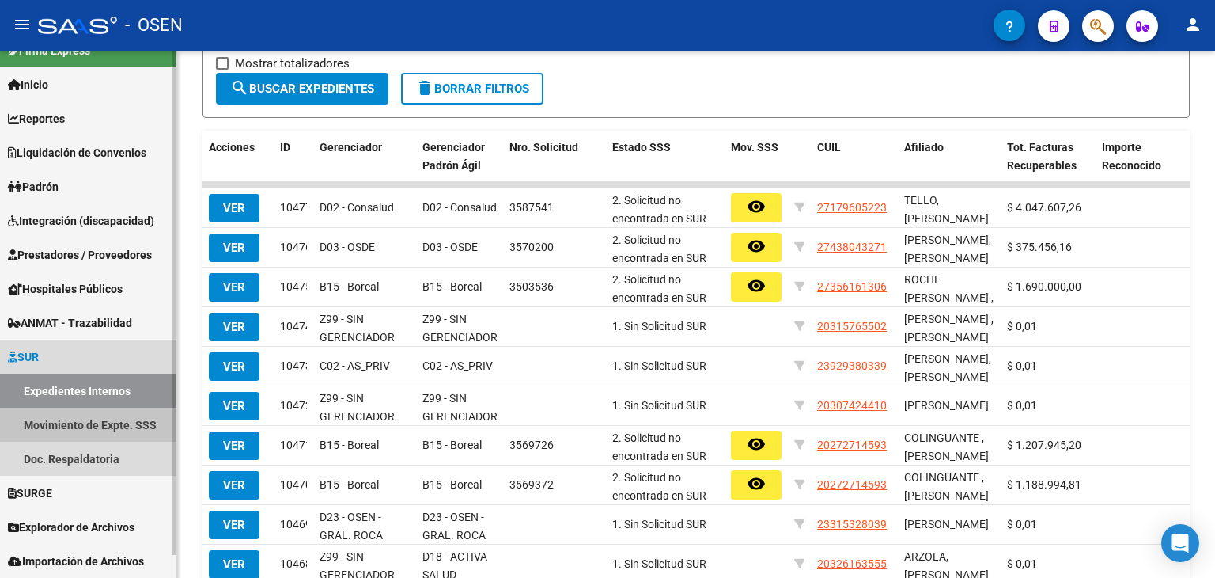
click at [97, 421] on link "Movimiento de Expte. SSS" at bounding box center [88, 424] width 176 height 34
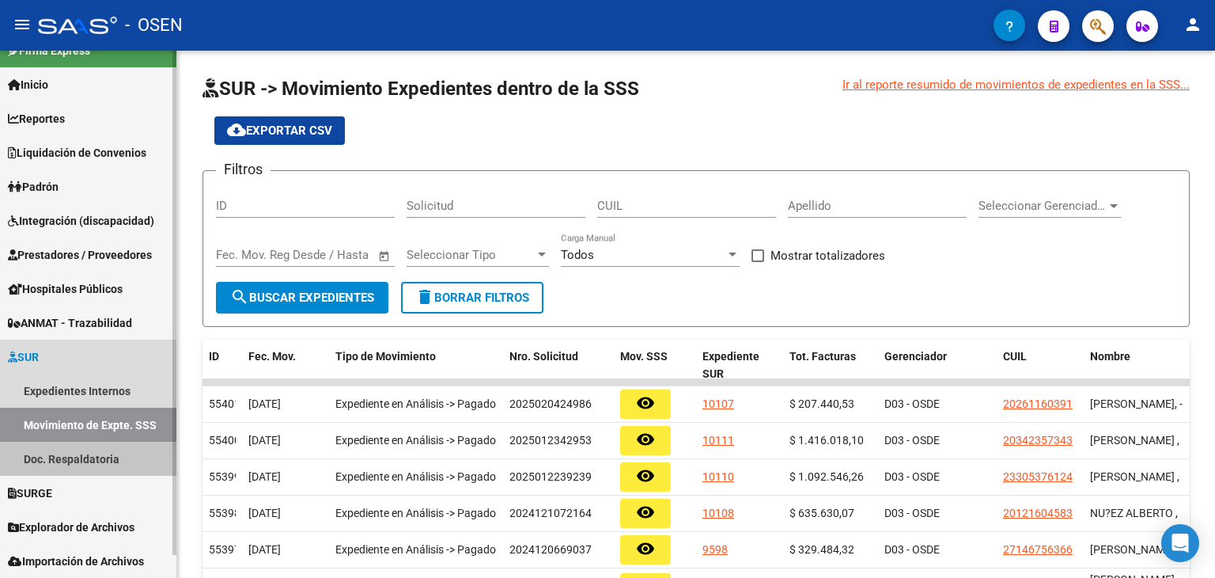
click at [111, 460] on link "Doc. Respaldatoria" at bounding box center [88, 458] width 176 height 34
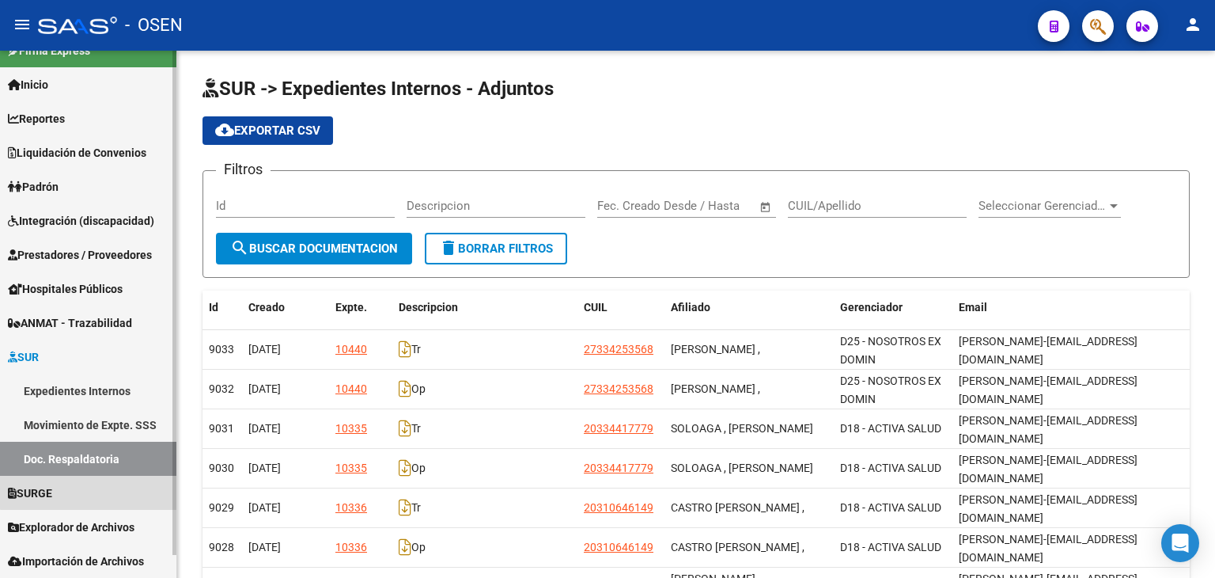
click at [109, 482] on link "SURGE" at bounding box center [88, 493] width 176 height 34
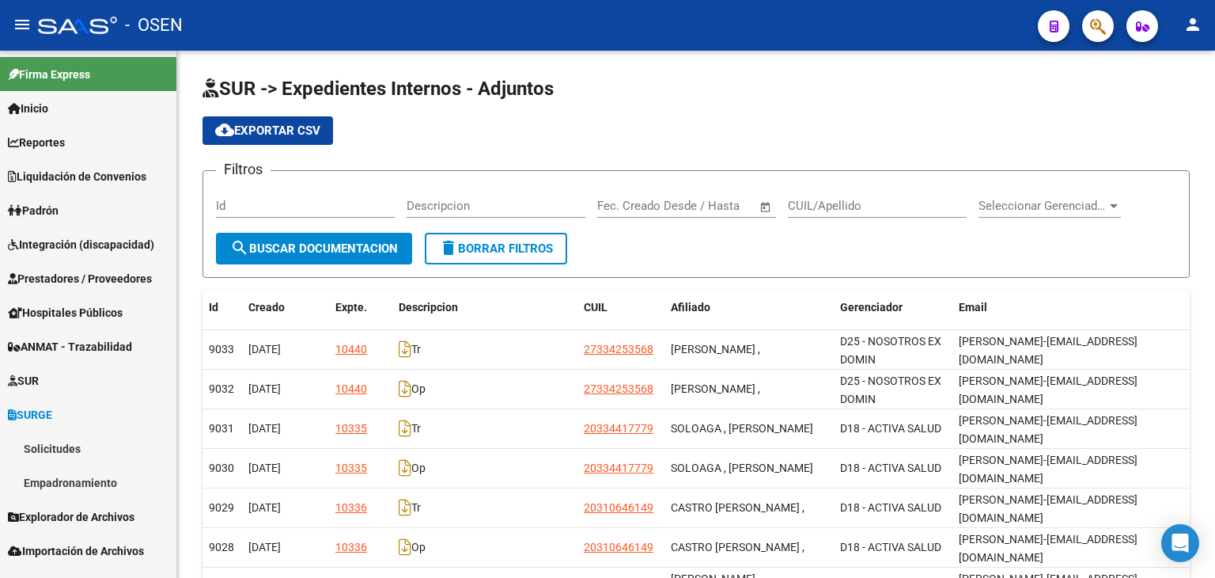
drag, startPoint x: 93, startPoint y: 446, endPoint x: 107, endPoint y: 402, distance: 46.5
click at [93, 446] on link "Solicitudes" at bounding box center [88, 448] width 176 height 34
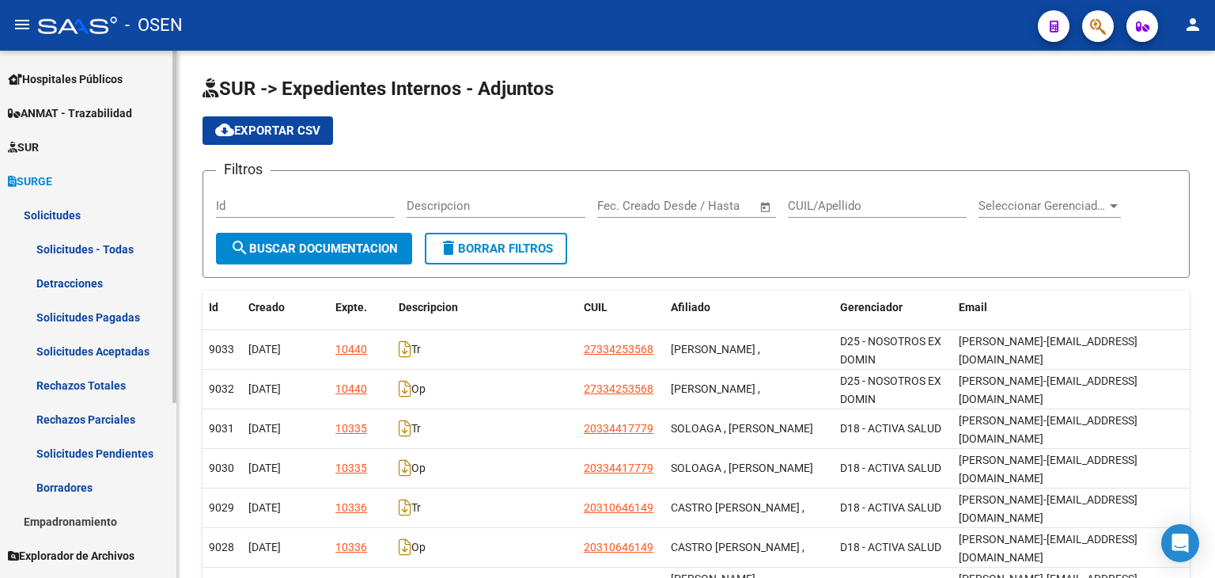
scroll to position [262, 0]
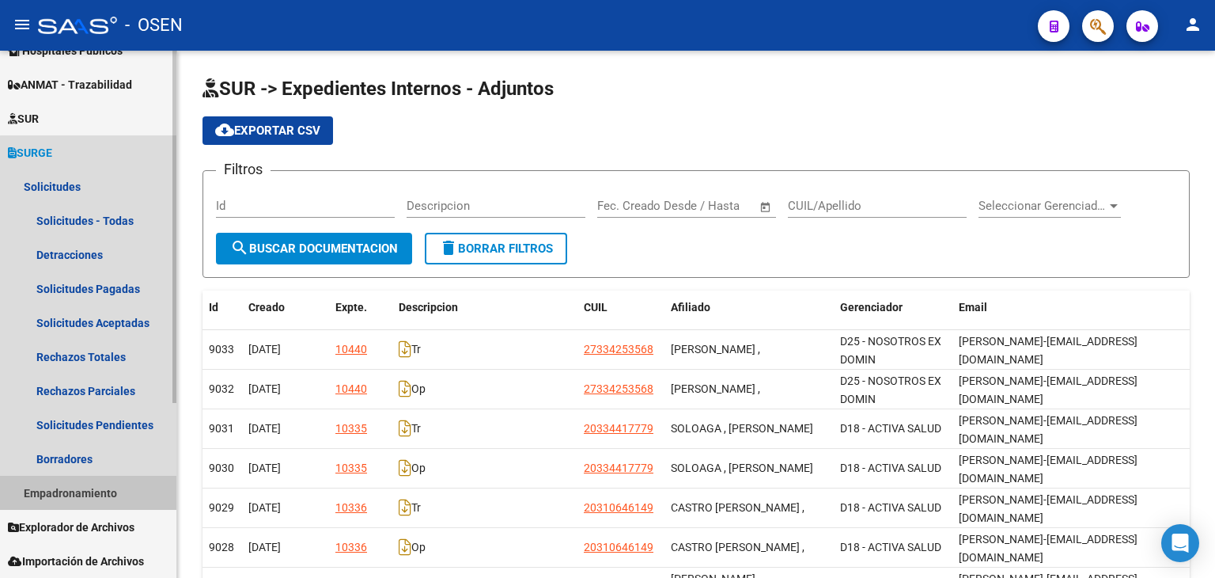
click at [117, 487] on link "Empadronamiento" at bounding box center [88, 493] width 176 height 34
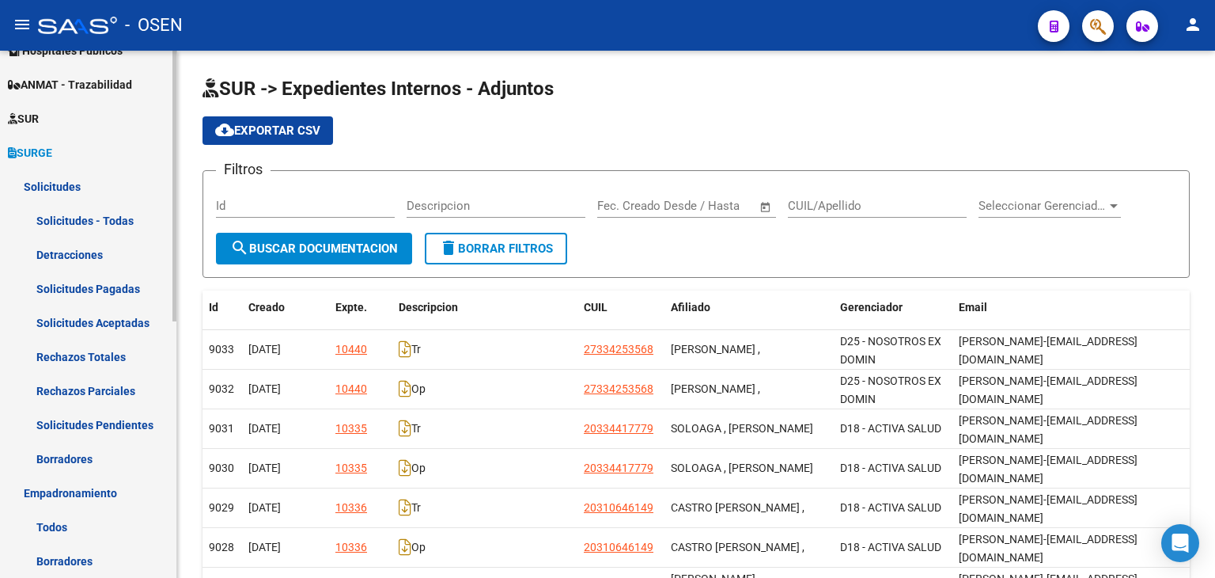
click at [117, 487] on link "Empadronamiento" at bounding box center [88, 493] width 176 height 34
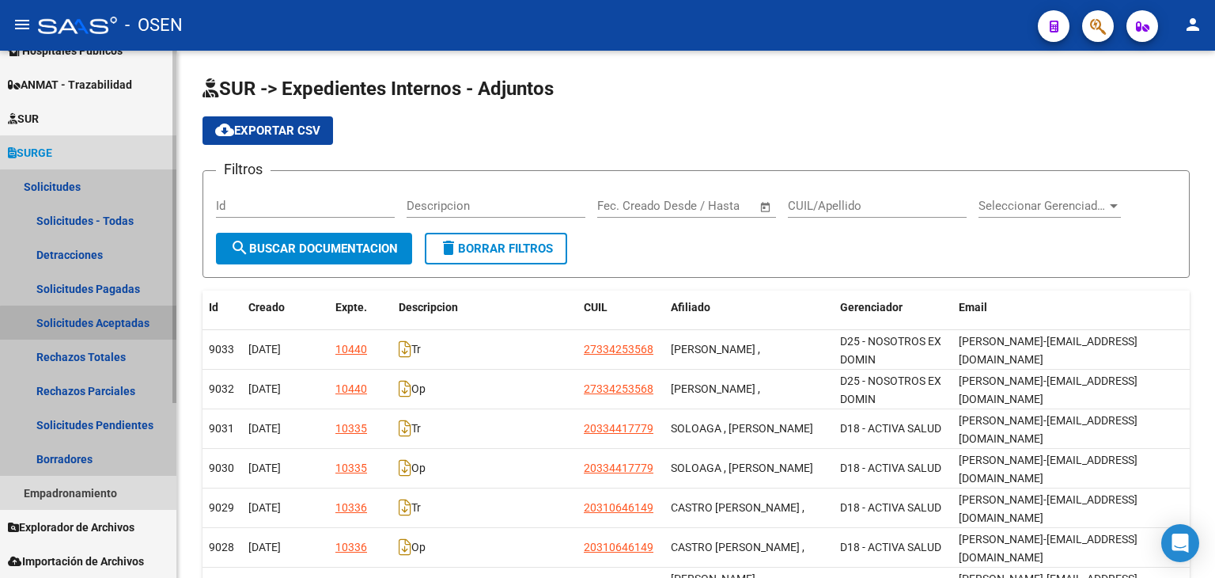
click at [122, 325] on link "Solicitudes Aceptadas" at bounding box center [88, 322] width 176 height 34
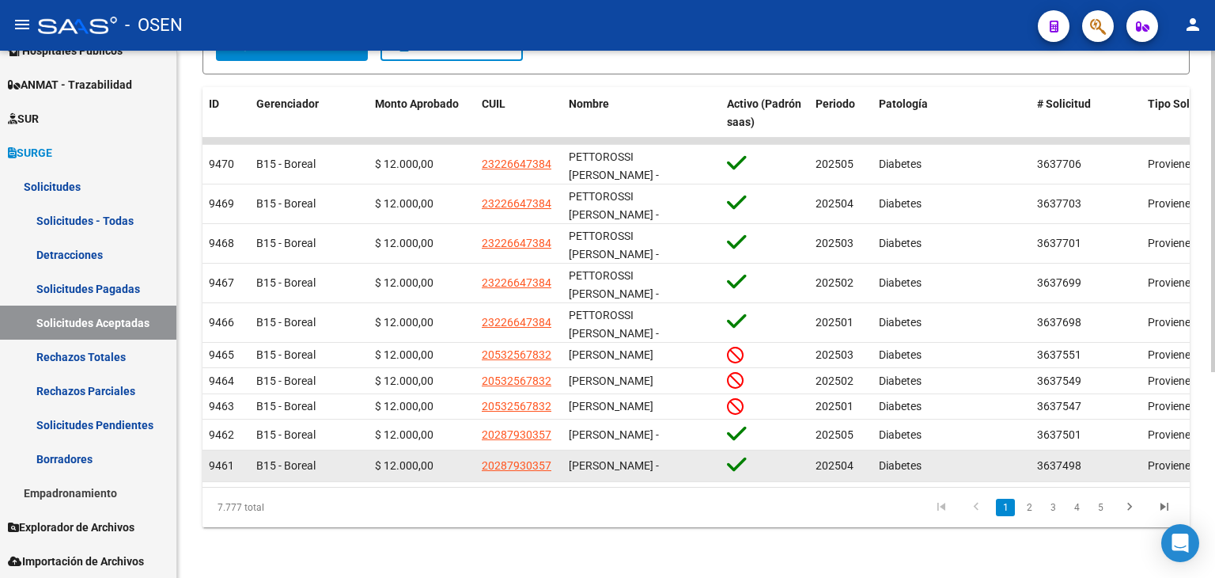
click at [531, 466] on datatable-body-cell "20287930357" at bounding box center [519, 465] width 87 height 31
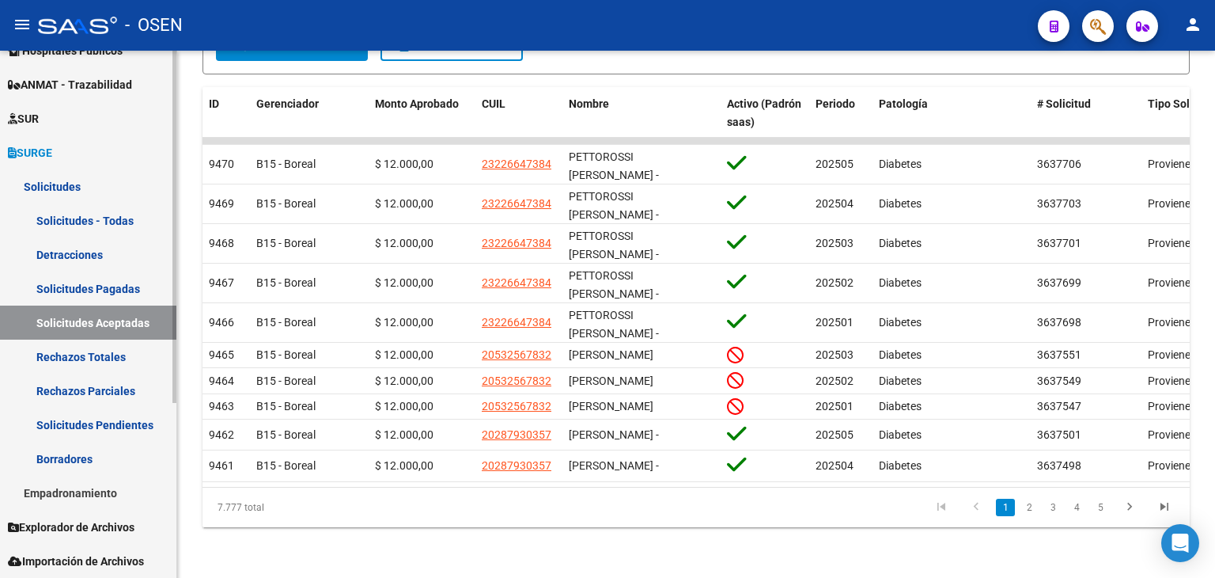
click at [103, 248] on link "Detracciones" at bounding box center [88, 254] width 176 height 34
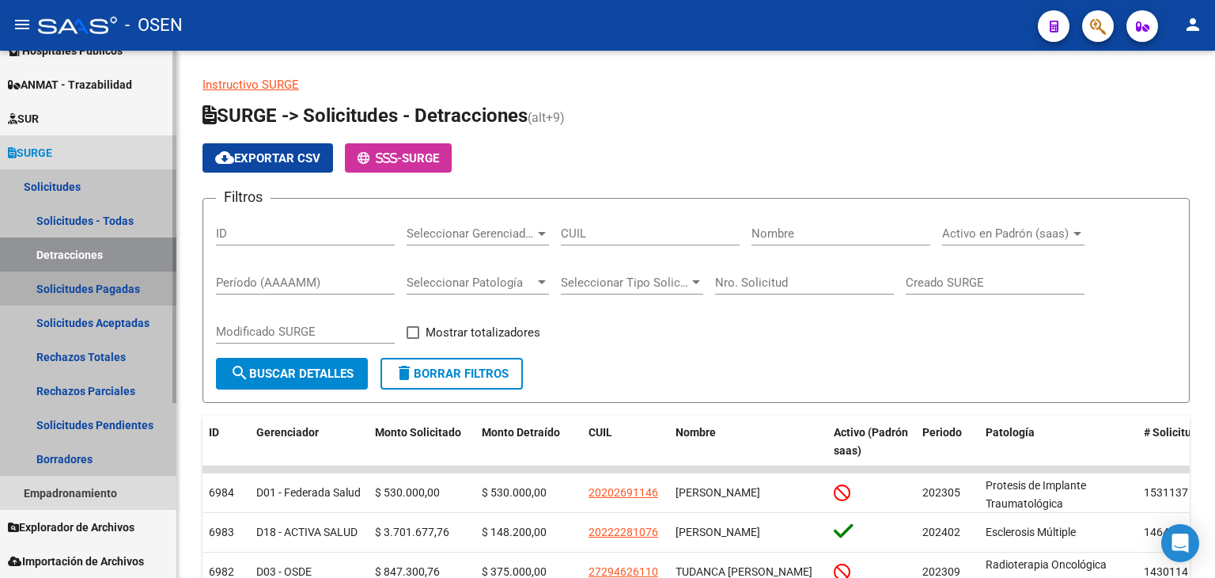
click at [81, 295] on link "Solicitudes Pagadas" at bounding box center [88, 288] width 176 height 34
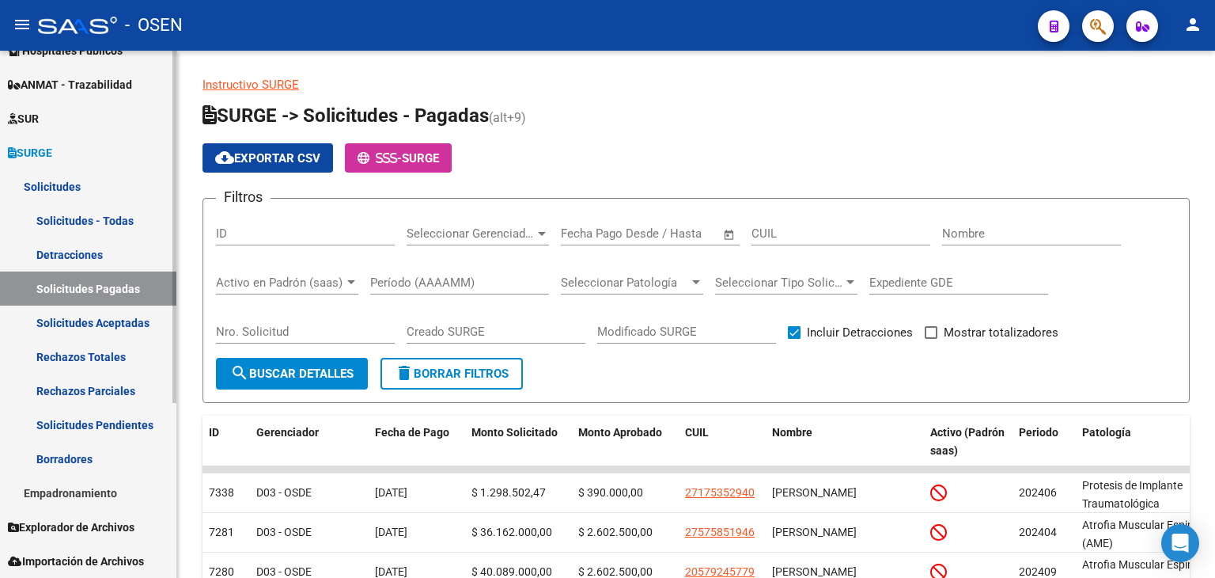
click at [87, 315] on link "Solicitudes Aceptadas" at bounding box center [88, 322] width 176 height 34
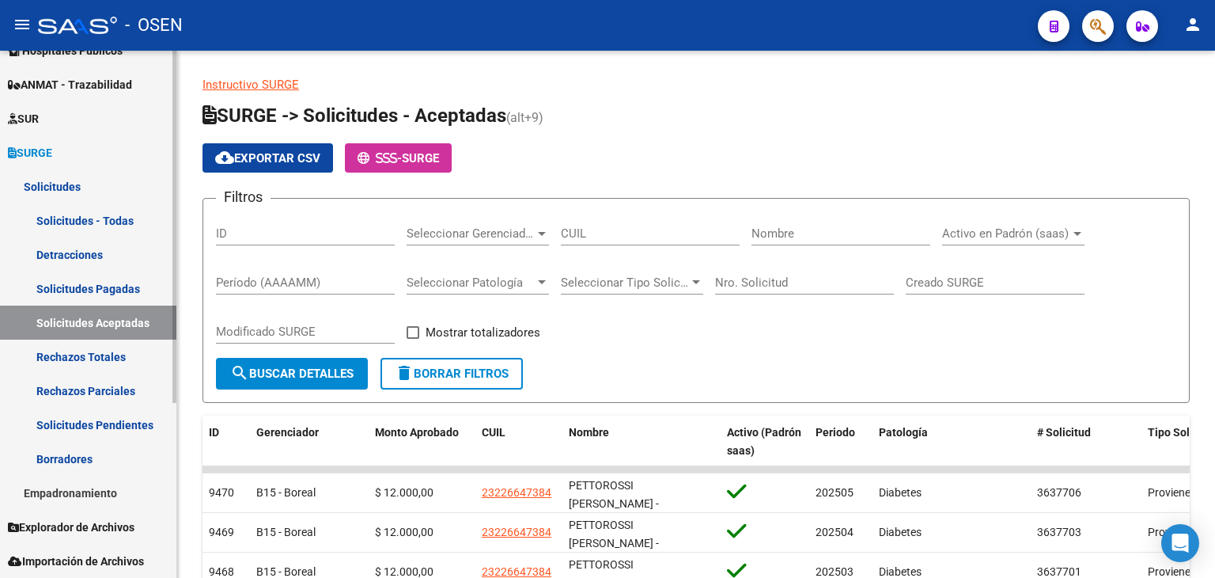
click at [100, 285] on link "Solicitudes Pagadas" at bounding box center [88, 288] width 176 height 34
